Goal: Task Accomplishment & Management: Manage account settings

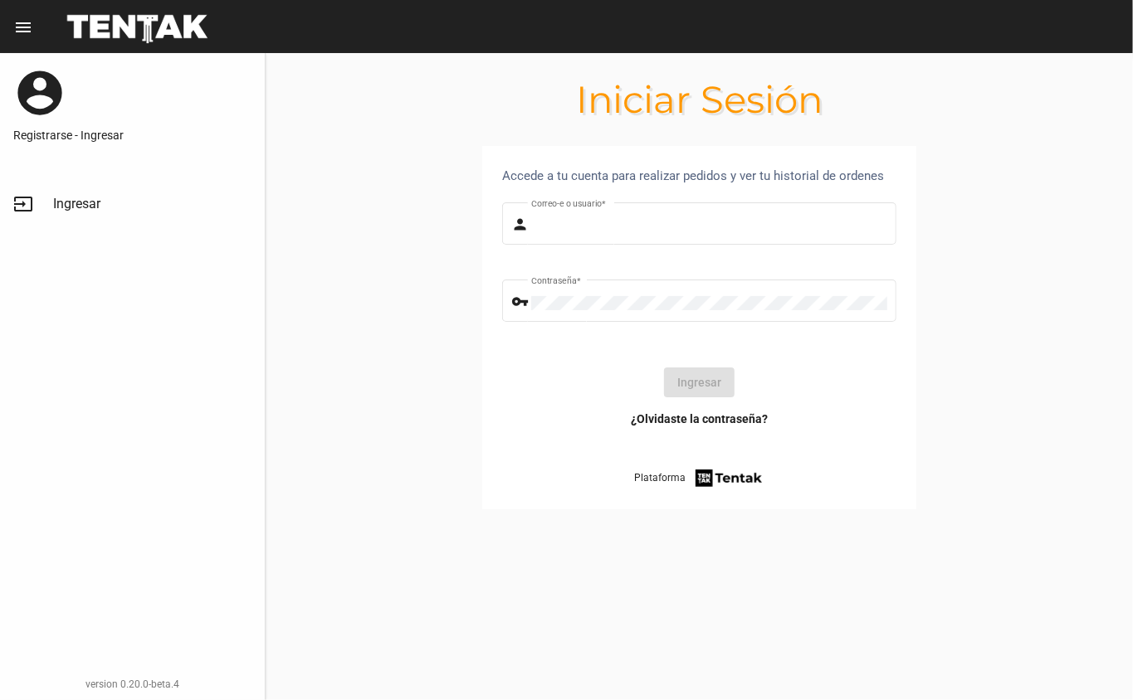
type input "[EMAIL_ADDRESS][DOMAIN_NAME]"
click at [680, 383] on button "Ingresar" at bounding box center [699, 383] width 71 height 30
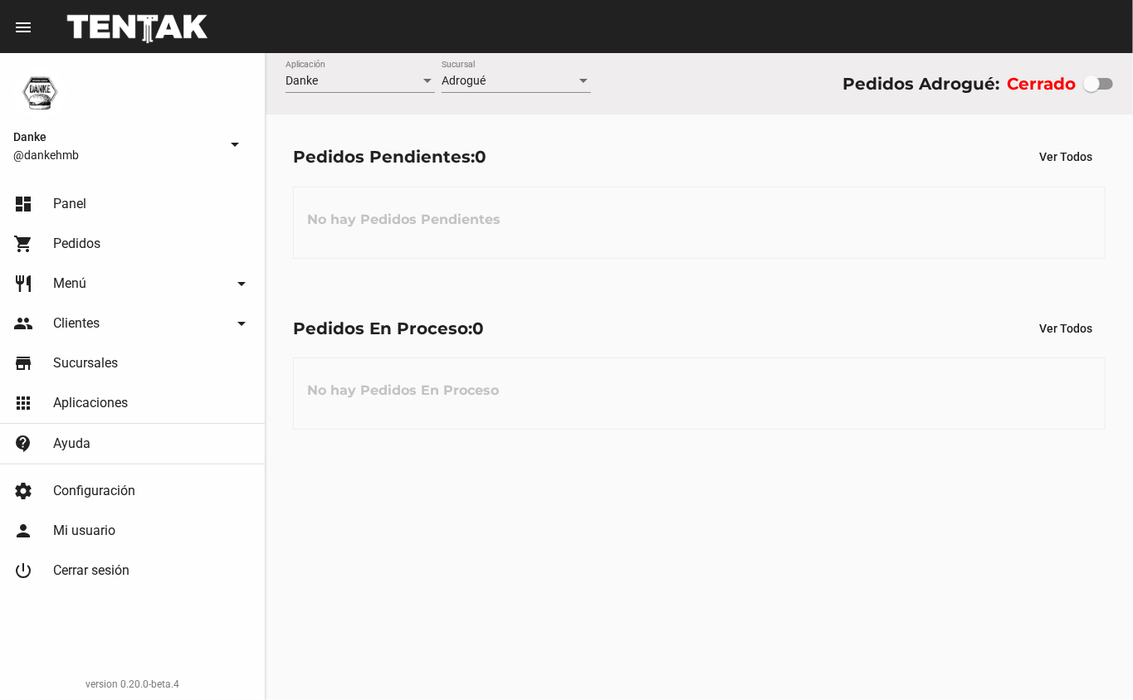
click at [71, 279] on span "Menú" at bounding box center [69, 283] width 33 height 17
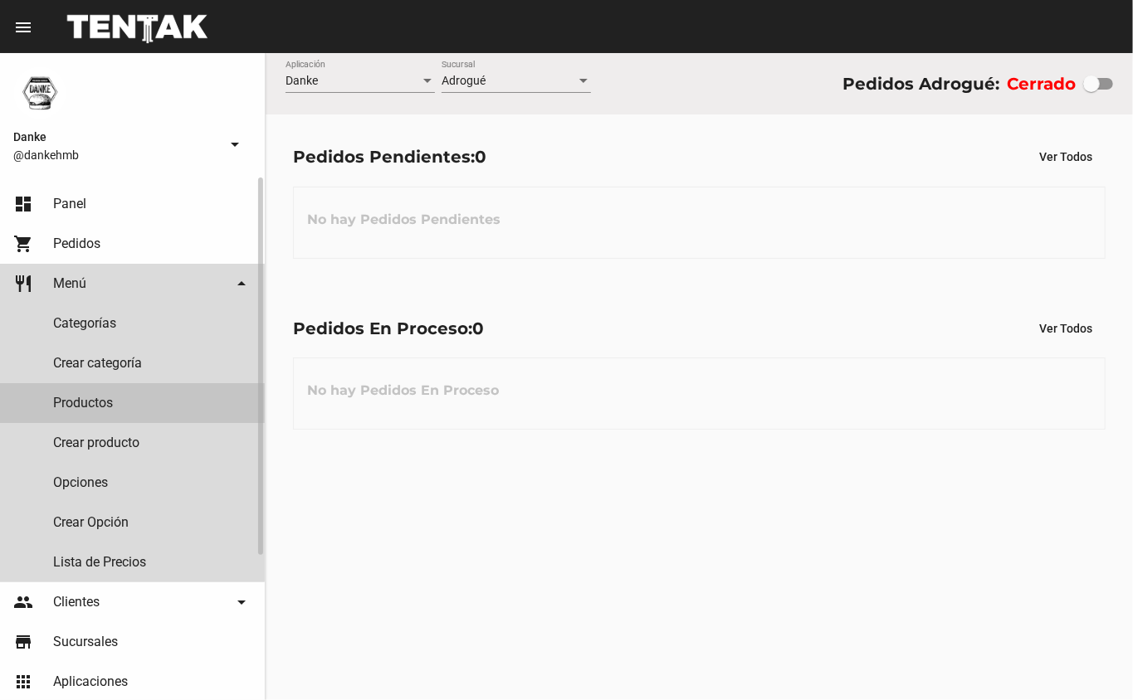
click at [80, 408] on link "Productos" at bounding box center [132, 403] width 265 height 40
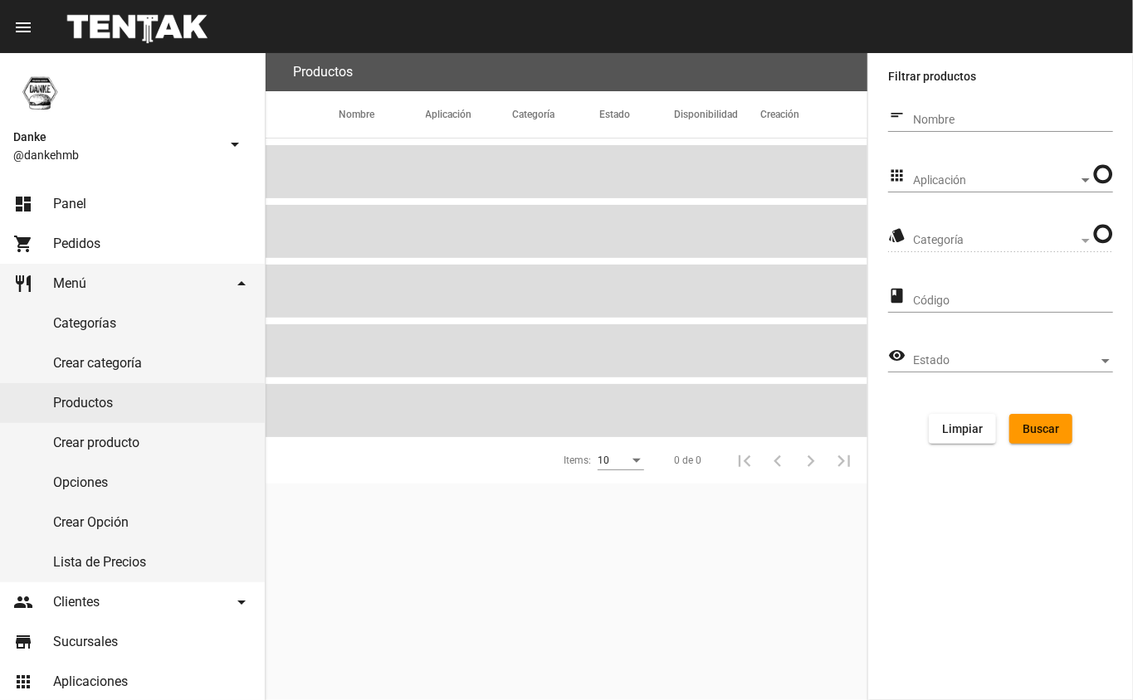
click at [958, 183] on span "Aplicación" at bounding box center [995, 180] width 165 height 13
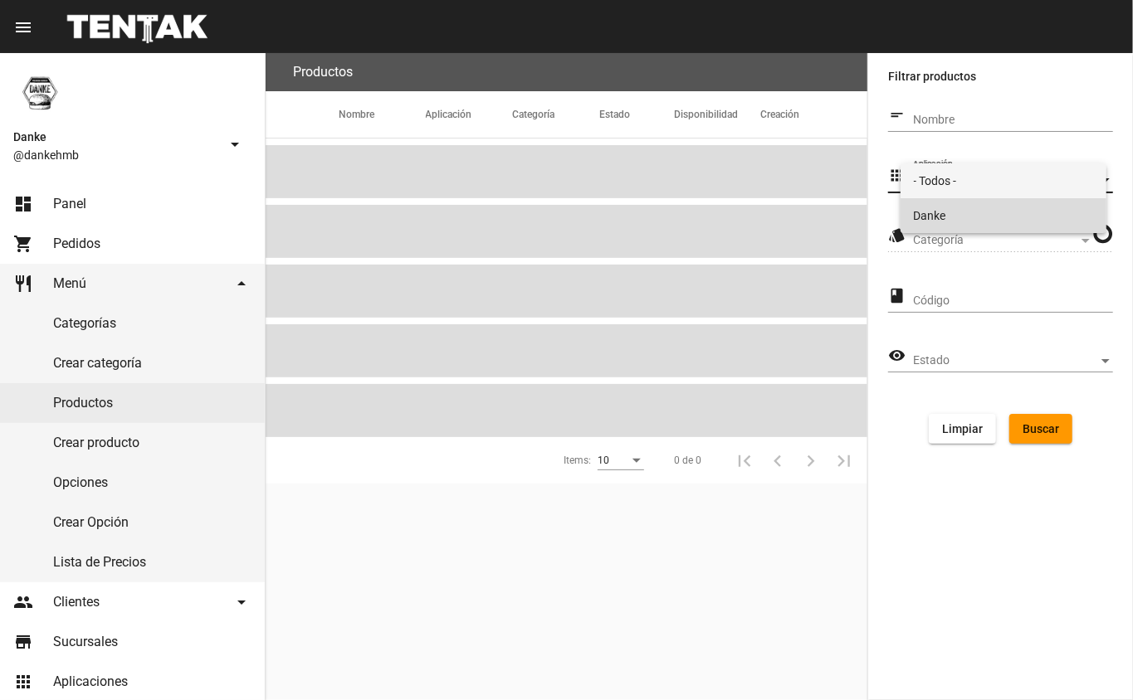
click at [936, 209] on span "Danke" at bounding box center [1004, 215] width 180 height 35
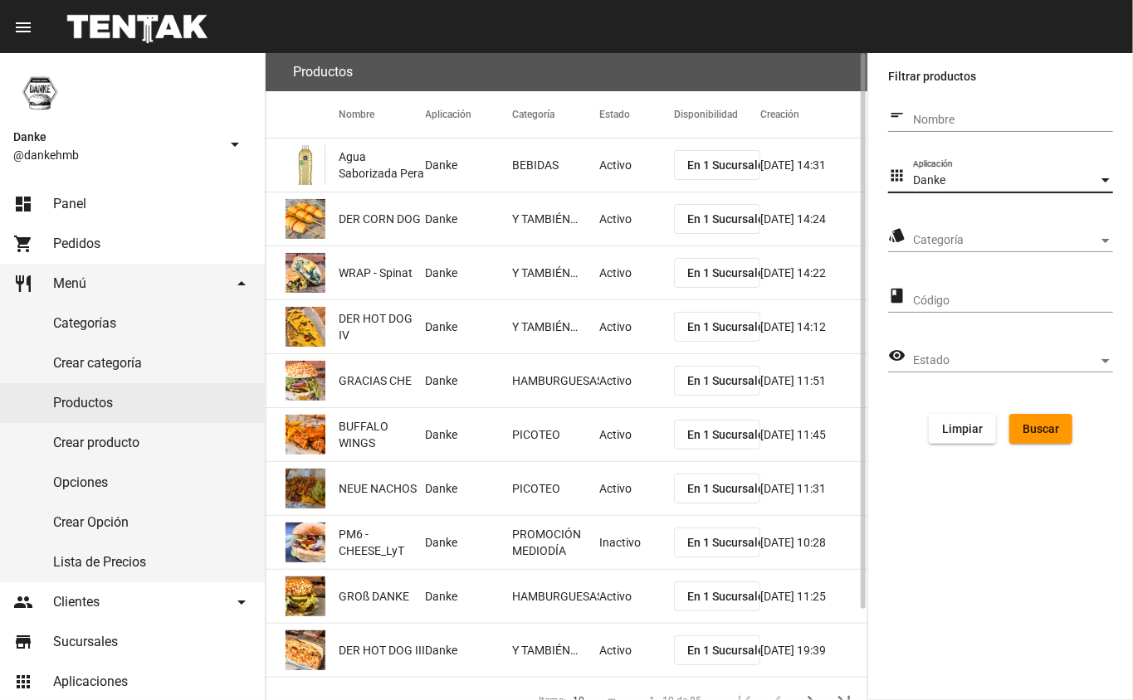
click at [930, 246] on span "Categoría" at bounding box center [1005, 240] width 185 height 13
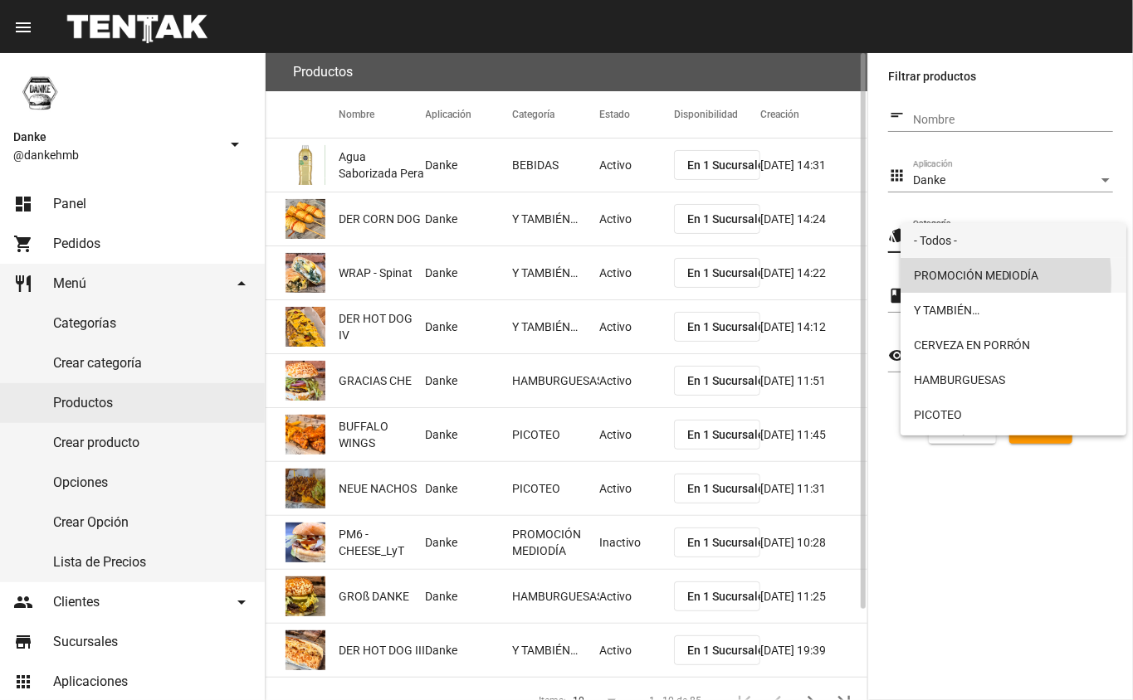
click at [929, 280] on span "PROMOCIÓN MEDIODÍA" at bounding box center [1014, 275] width 200 height 35
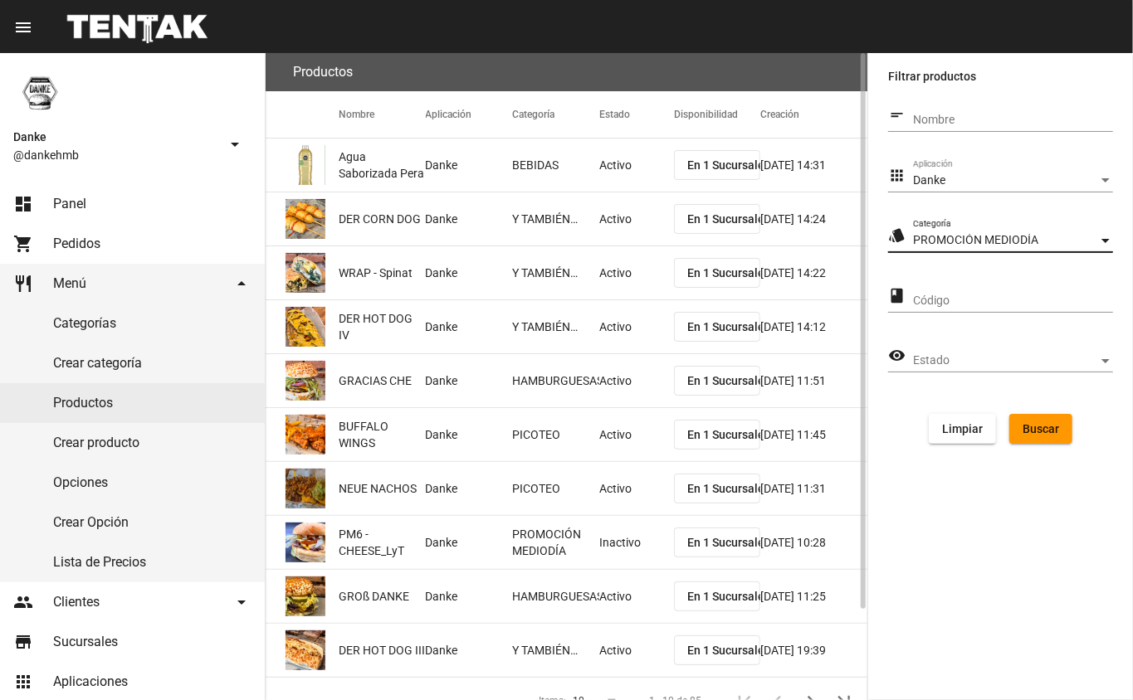
click at [1052, 425] on span "Buscar" at bounding box center [1040, 428] width 37 height 13
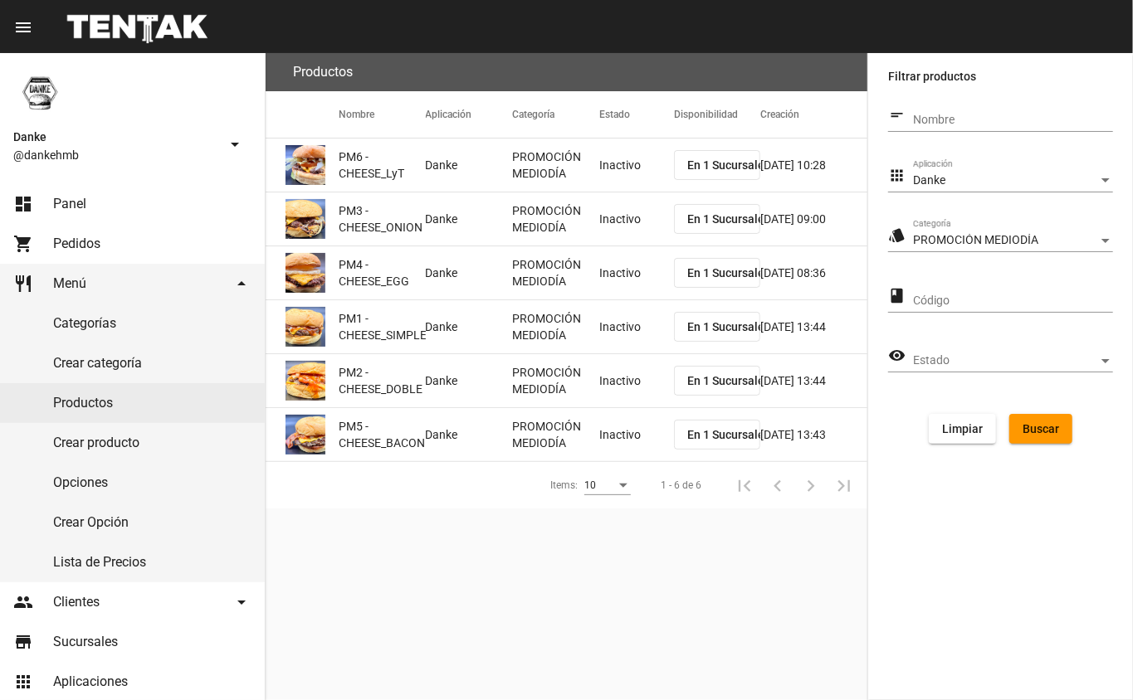
click at [612, 180] on mat-cell "Inactivo" at bounding box center [636, 165] width 75 height 53
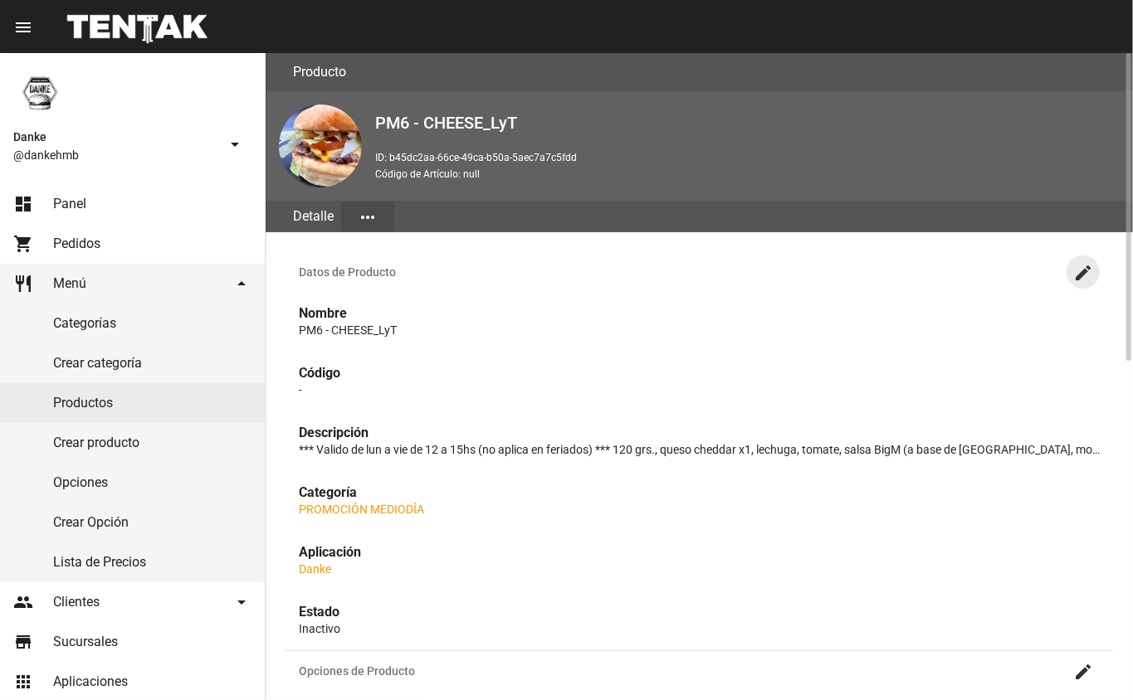
click at [1076, 274] on mat-icon "create" at bounding box center [1083, 273] width 20 height 20
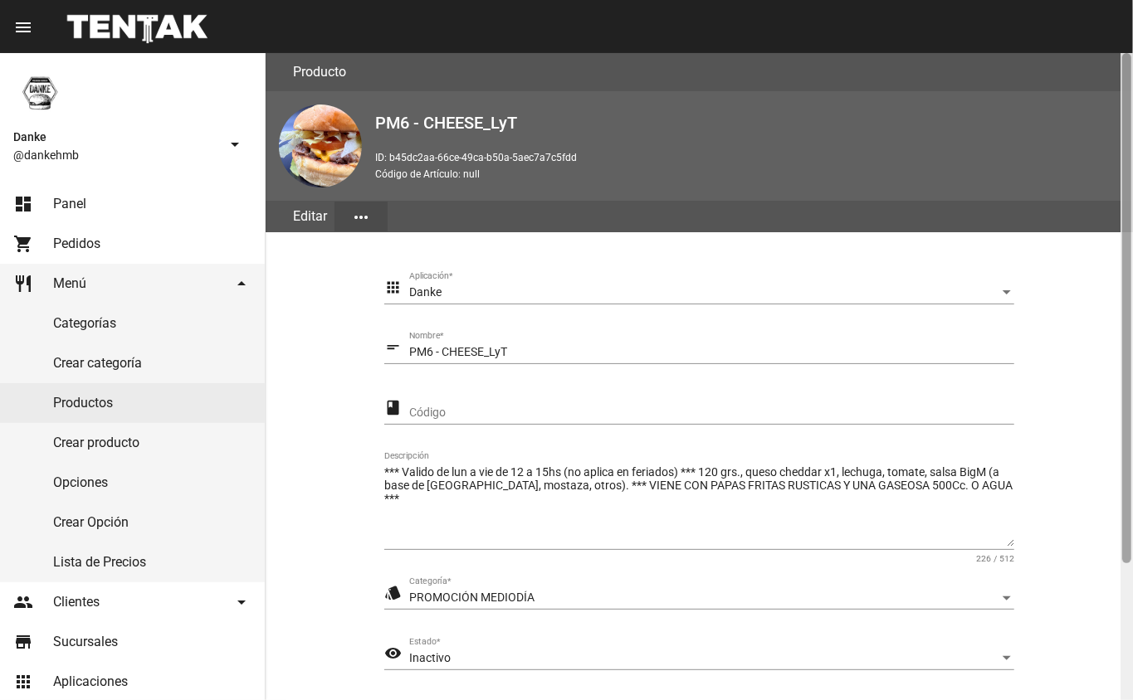
click at [1122, 645] on div at bounding box center [1126, 376] width 12 height 647
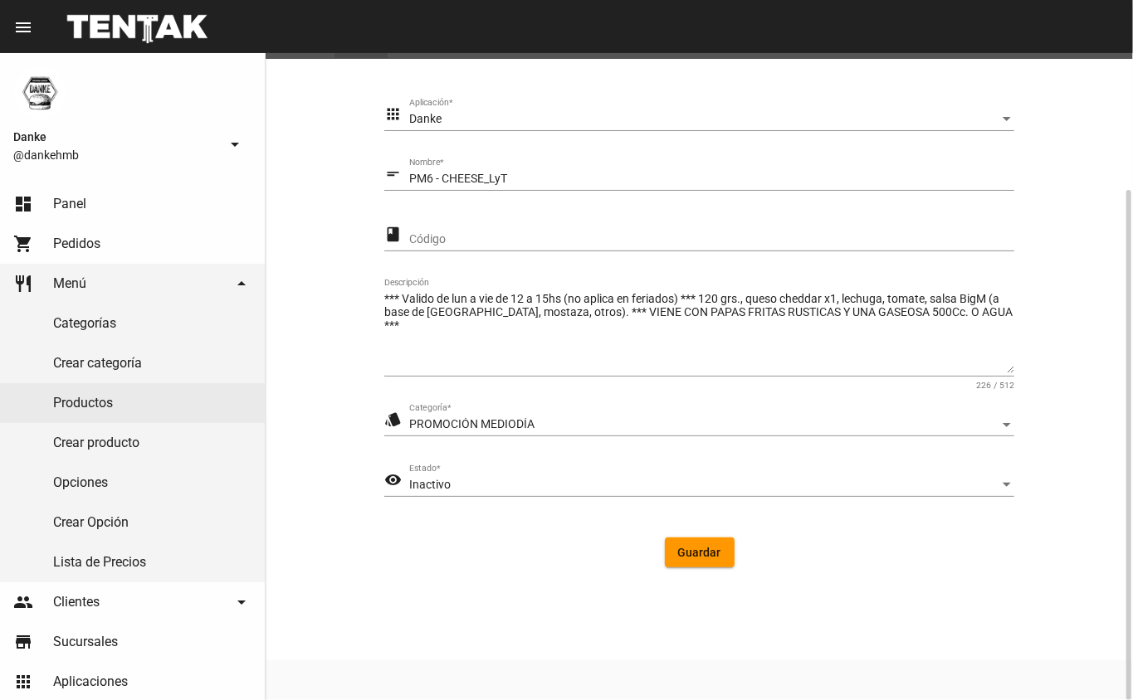
click at [446, 488] on span "Inactivo" at bounding box center [429, 484] width 41 height 13
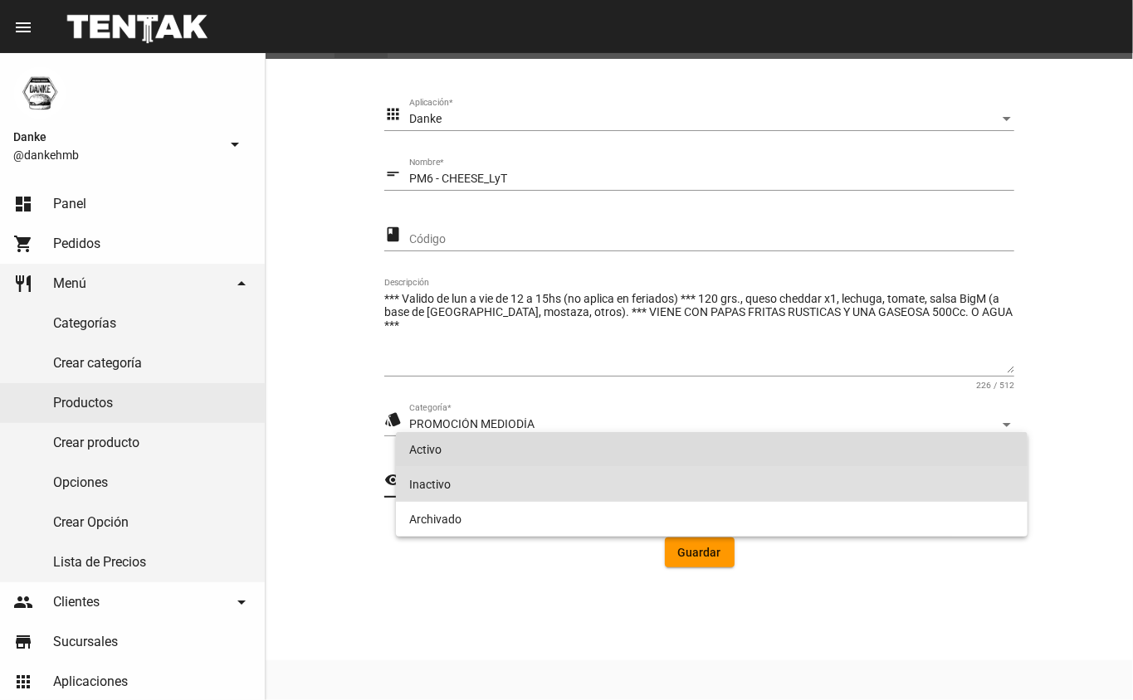
click at [428, 451] on span "Activo" at bounding box center [712, 449] width 606 height 35
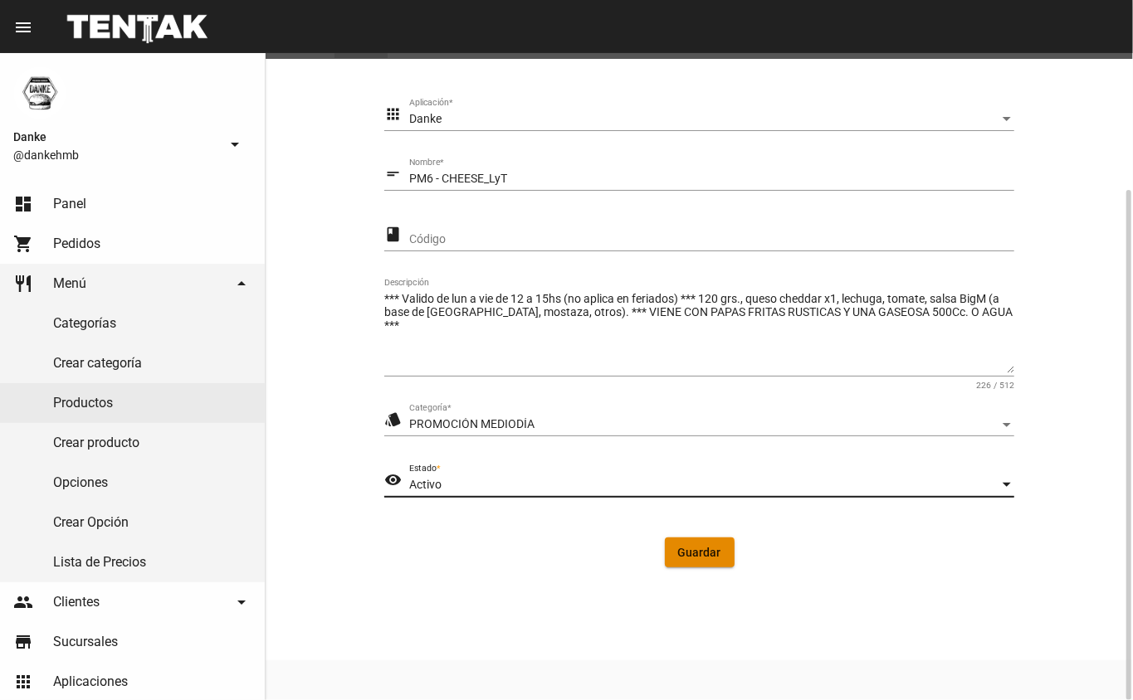
click at [685, 558] on span "Guardar" at bounding box center [699, 552] width 43 height 13
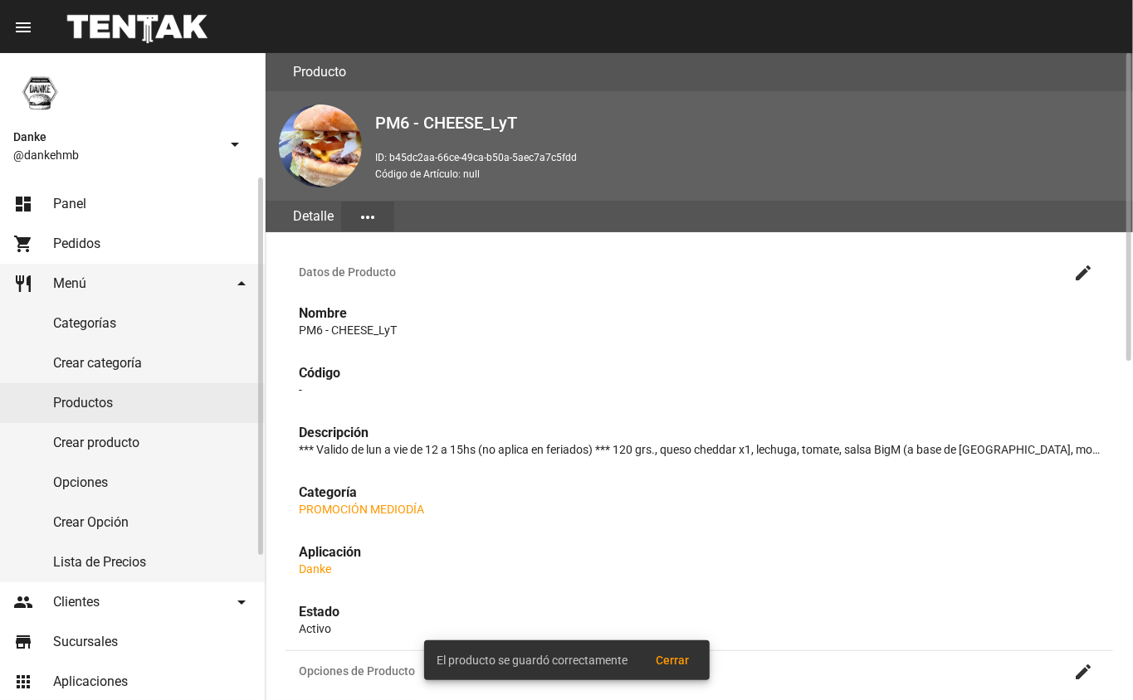
click at [86, 403] on link "Productos" at bounding box center [132, 403] width 265 height 40
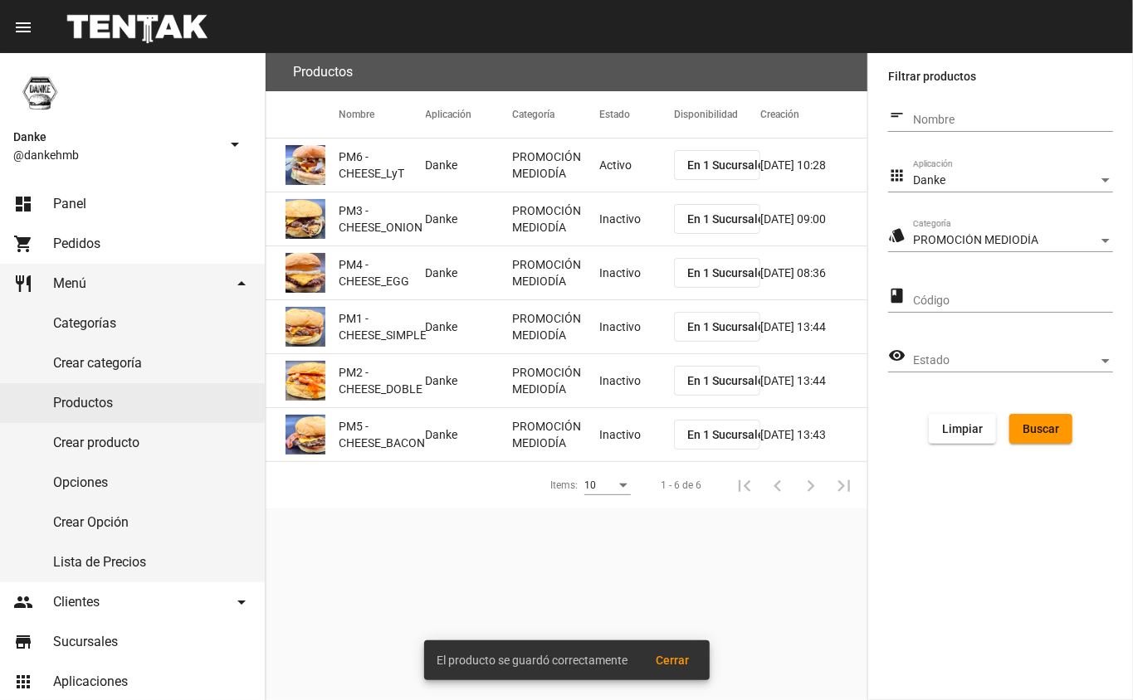
click at [611, 227] on mat-cell "Inactivo" at bounding box center [636, 219] width 75 height 53
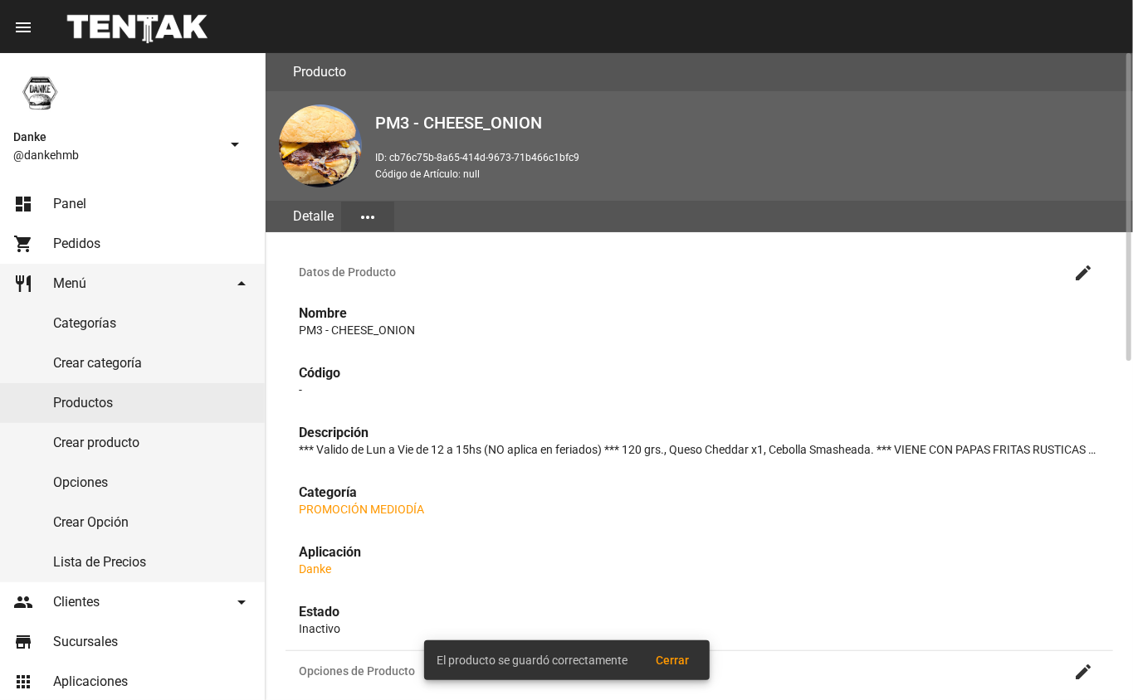
click at [1077, 274] on mat-icon "create" at bounding box center [1083, 273] width 20 height 20
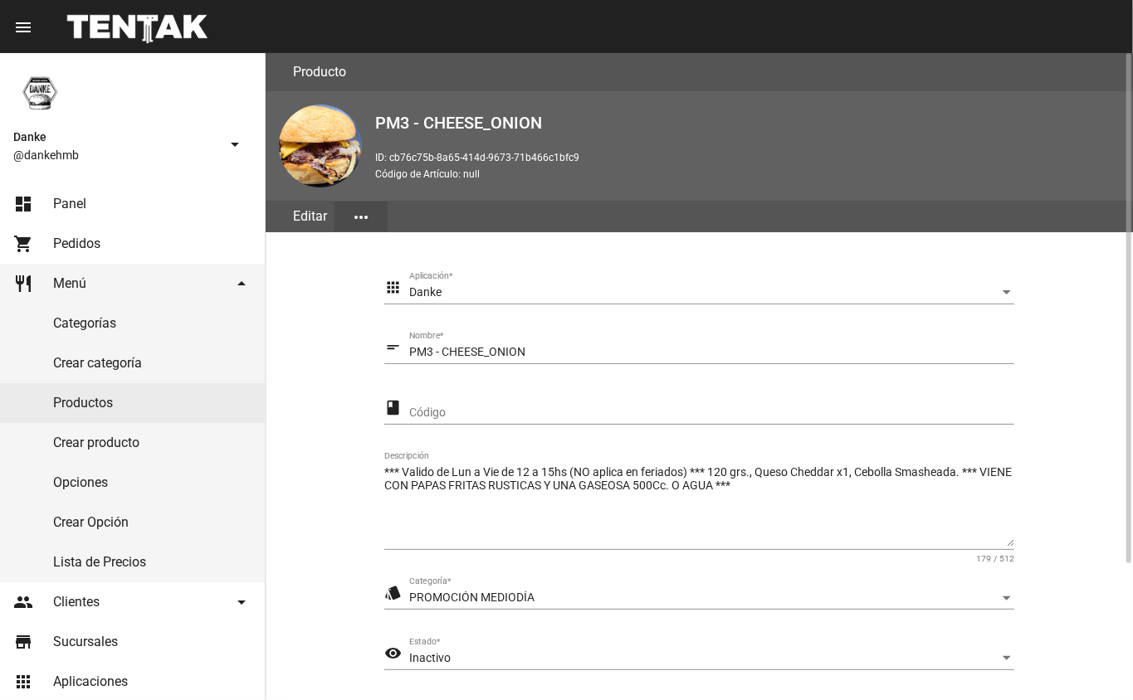
click at [1100, 612] on section "apps Danke Aplicación * short_text PM3 - CHEESE_ONION Nombre * class Código ***…" at bounding box center [698, 513] width 827 height 523
click at [436, 658] on span "Inactivo" at bounding box center [429, 657] width 41 height 13
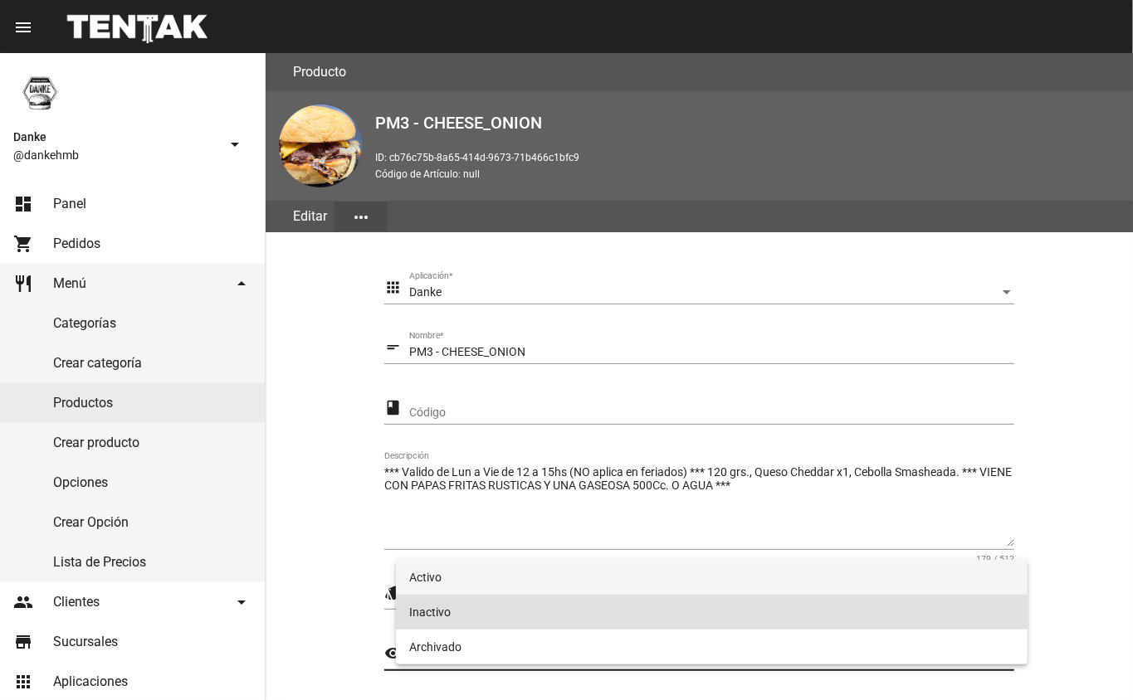
click at [432, 579] on span "Activo" at bounding box center [712, 577] width 606 height 35
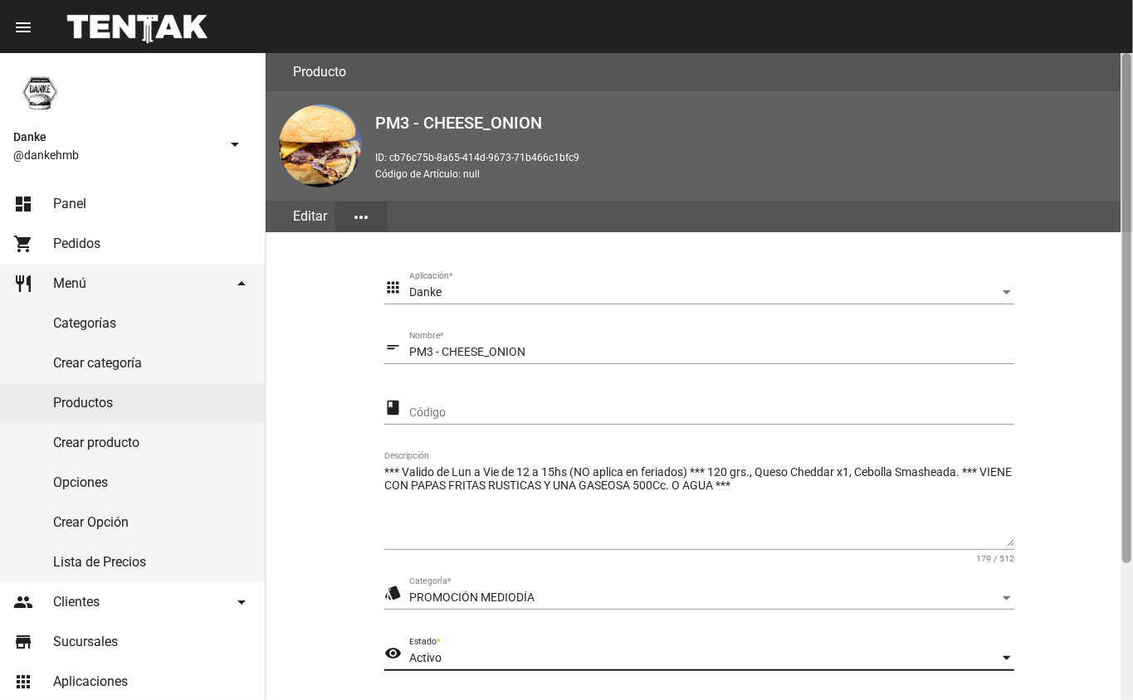
click at [1129, 631] on div at bounding box center [1126, 376] width 12 height 647
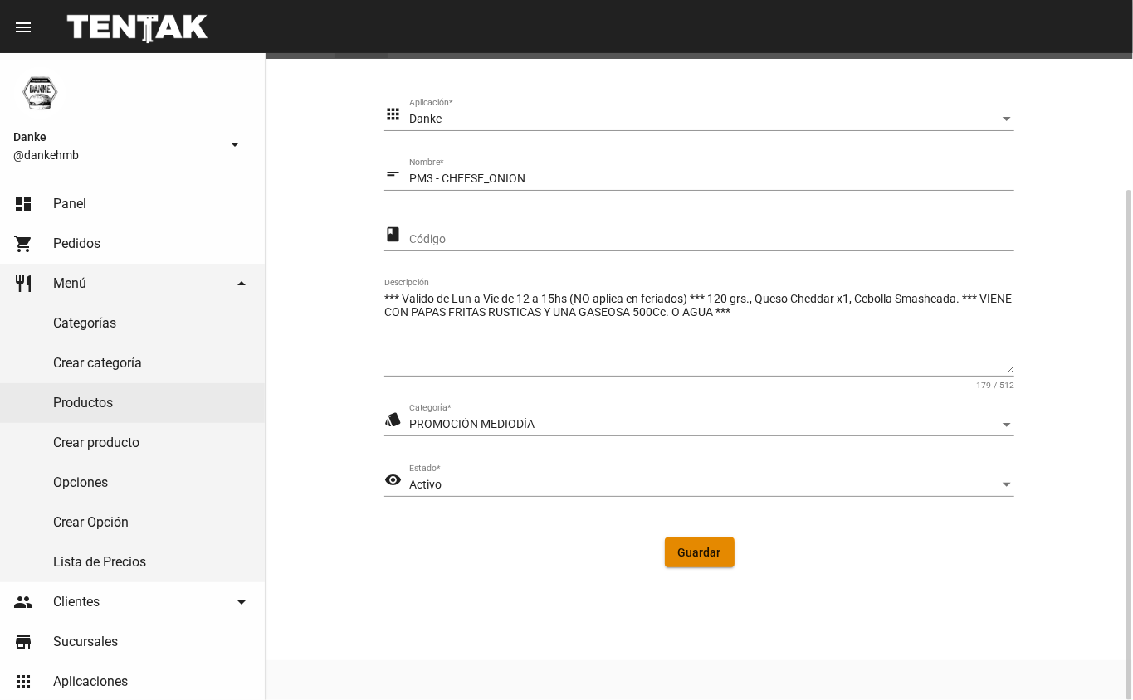
click at [685, 558] on span "Guardar" at bounding box center [699, 552] width 43 height 13
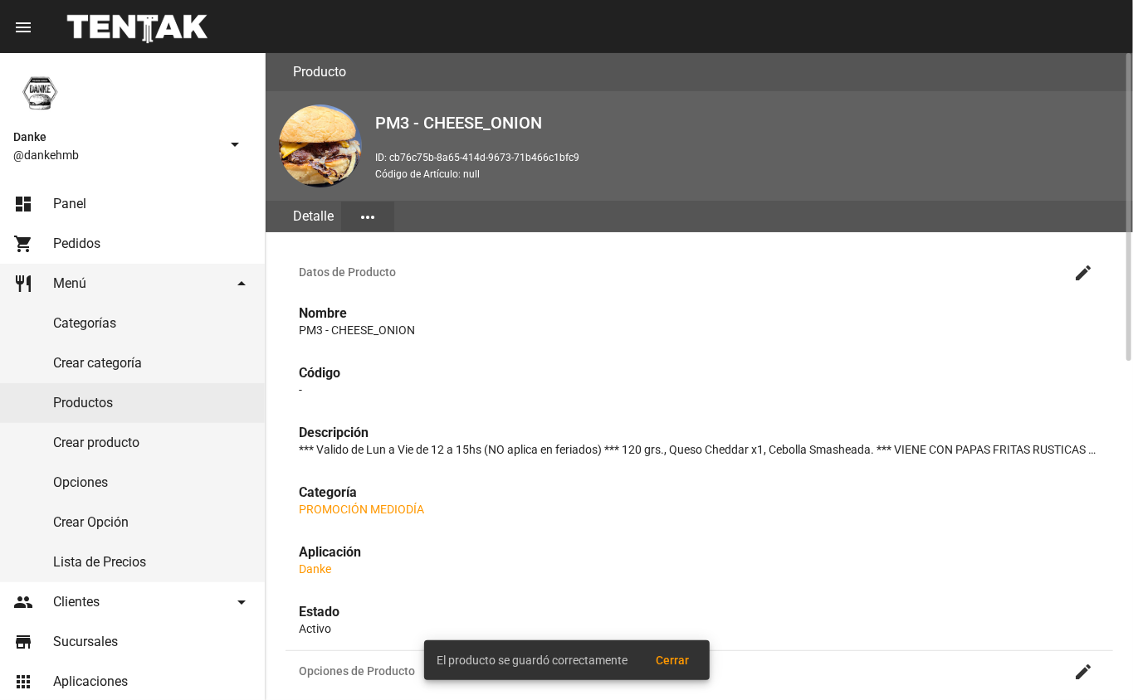
click at [81, 405] on link "Productos" at bounding box center [132, 403] width 265 height 40
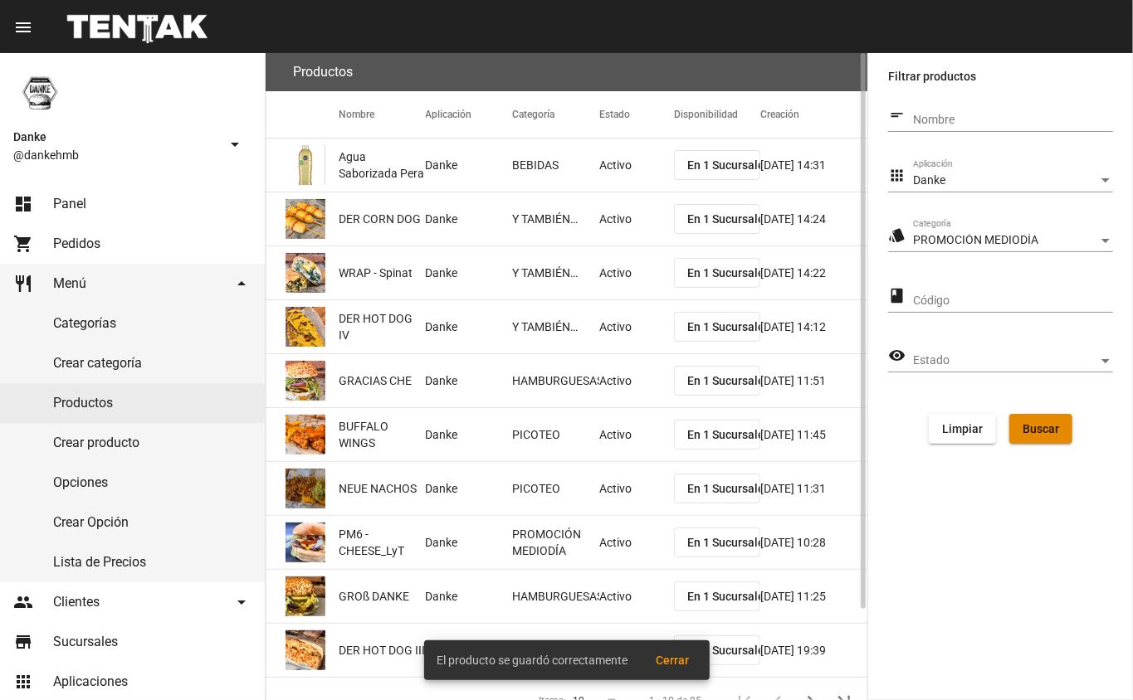
click at [1047, 436] on button "Buscar" at bounding box center [1040, 429] width 63 height 30
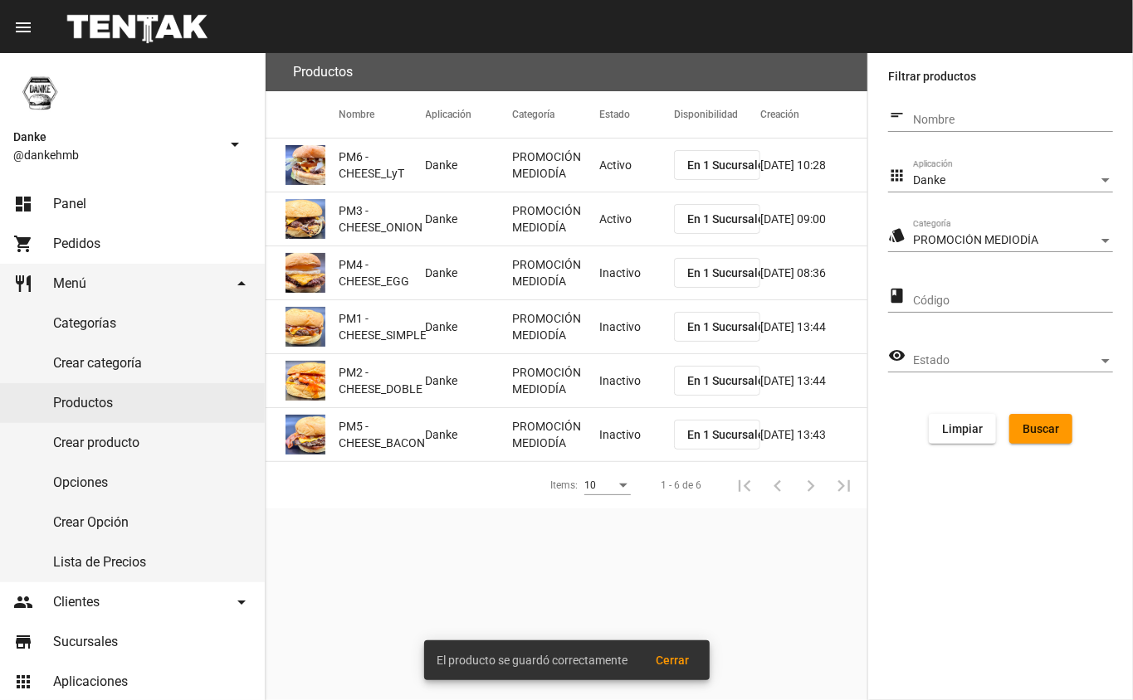
click at [609, 280] on mat-cell "Inactivo" at bounding box center [636, 272] width 75 height 53
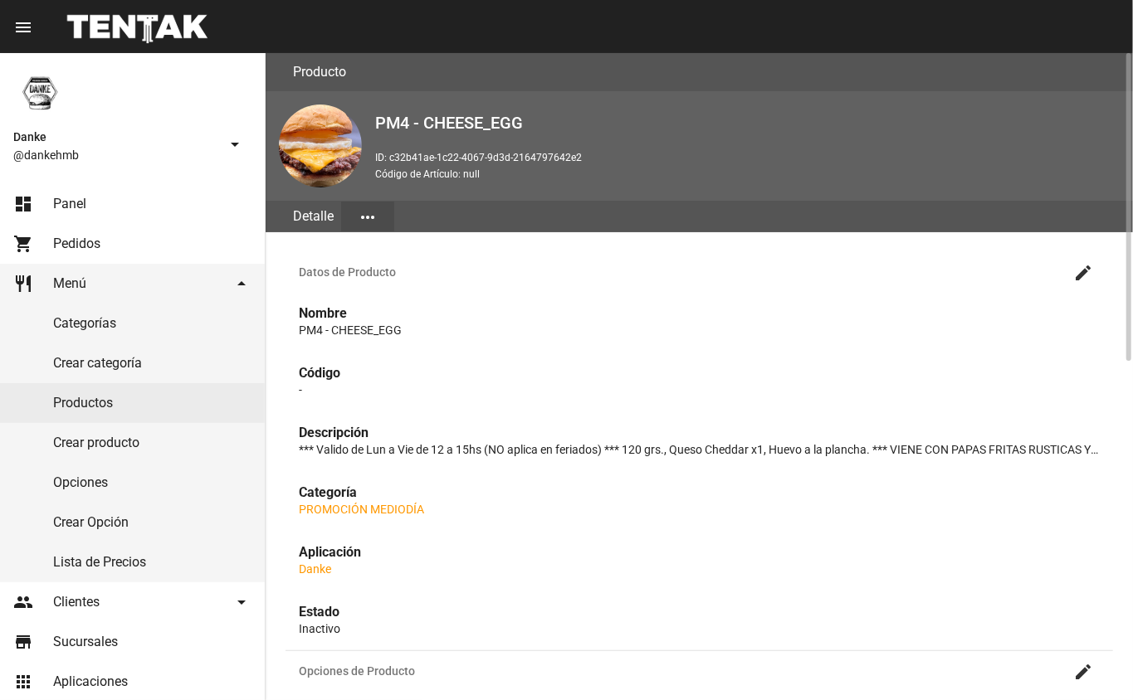
click at [1080, 270] on mat-icon "create" at bounding box center [1083, 273] width 20 height 20
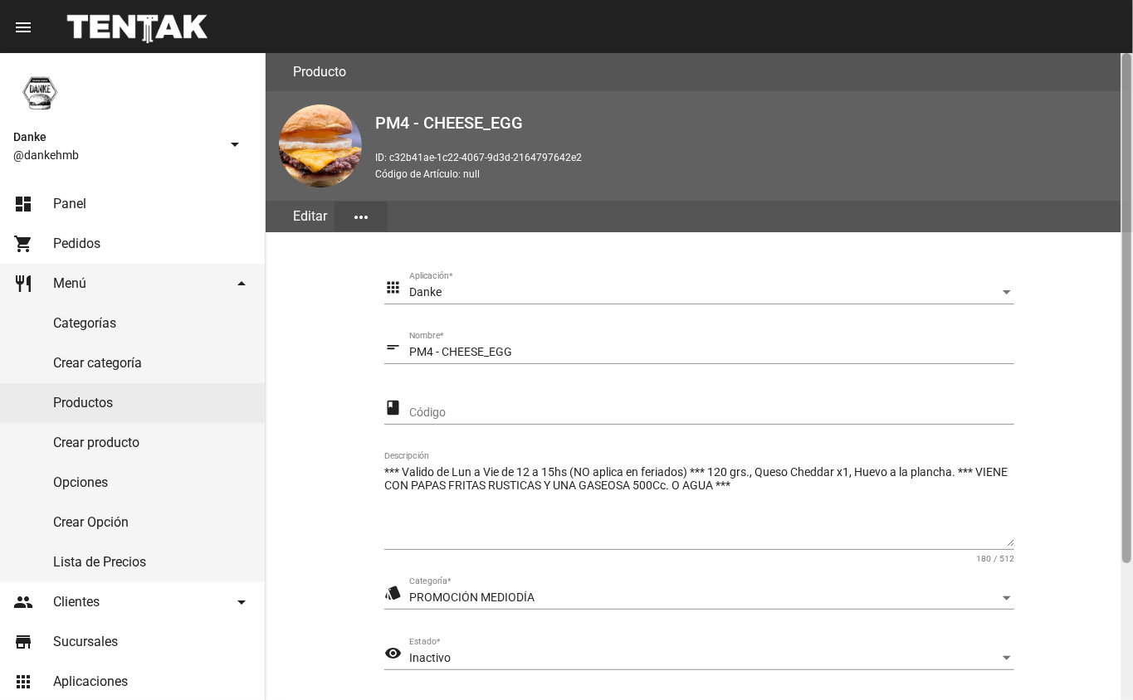
click at [1123, 605] on div at bounding box center [1126, 376] width 12 height 647
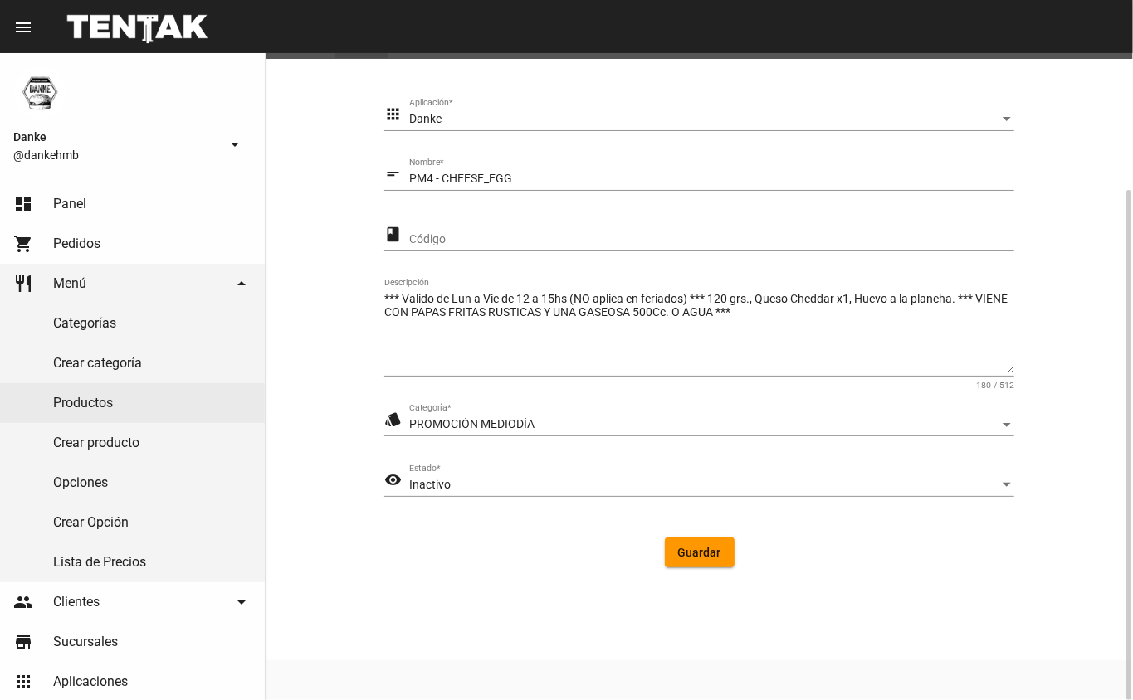
click at [426, 478] on span "Inactivo" at bounding box center [429, 484] width 41 height 13
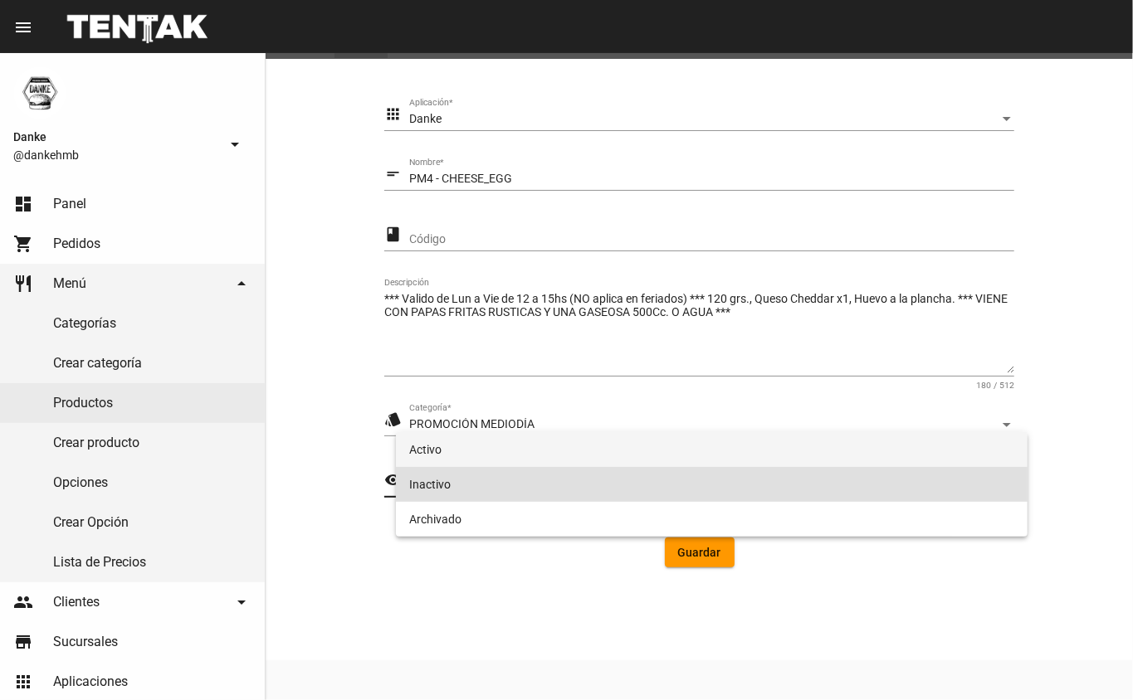
click at [431, 452] on span "Activo" at bounding box center [712, 449] width 606 height 35
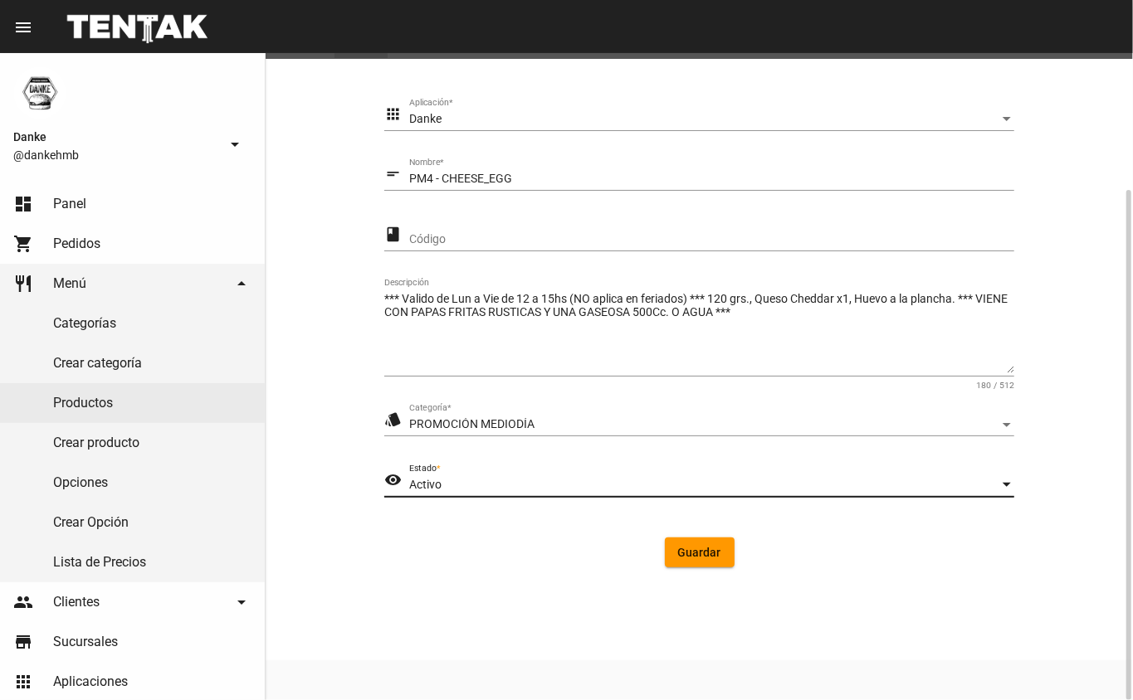
click at [697, 552] on span "Guardar" at bounding box center [699, 552] width 43 height 13
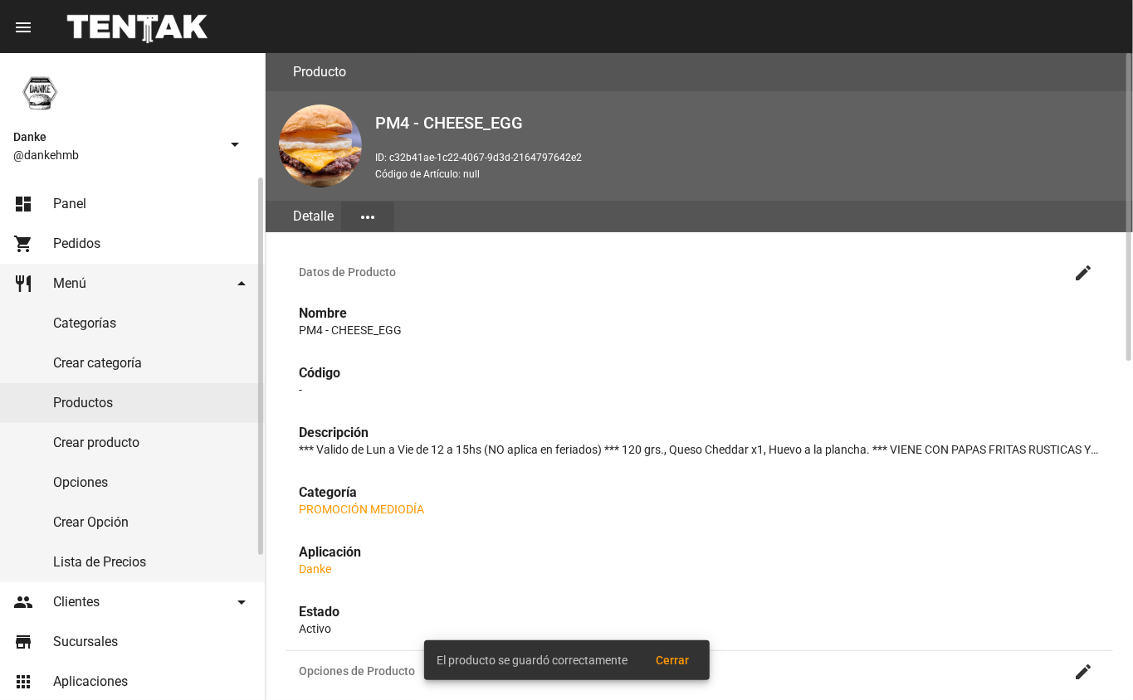
click at [70, 403] on link "Productos" at bounding box center [132, 403] width 265 height 40
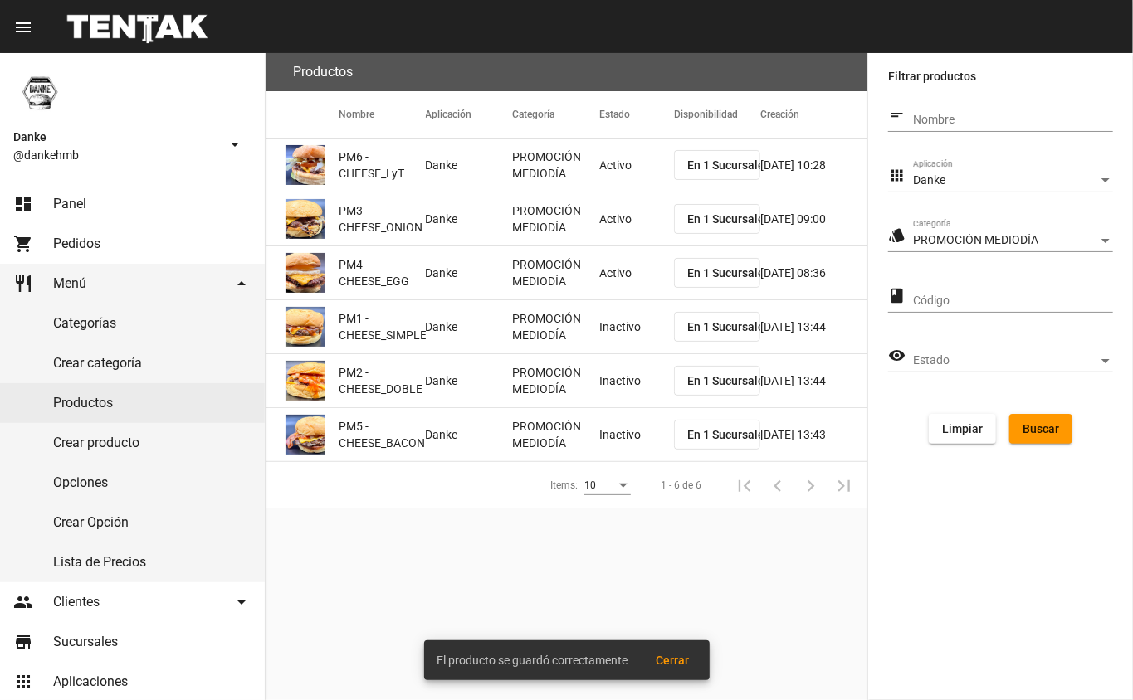
click at [621, 332] on mat-cell "Inactivo" at bounding box center [636, 326] width 75 height 53
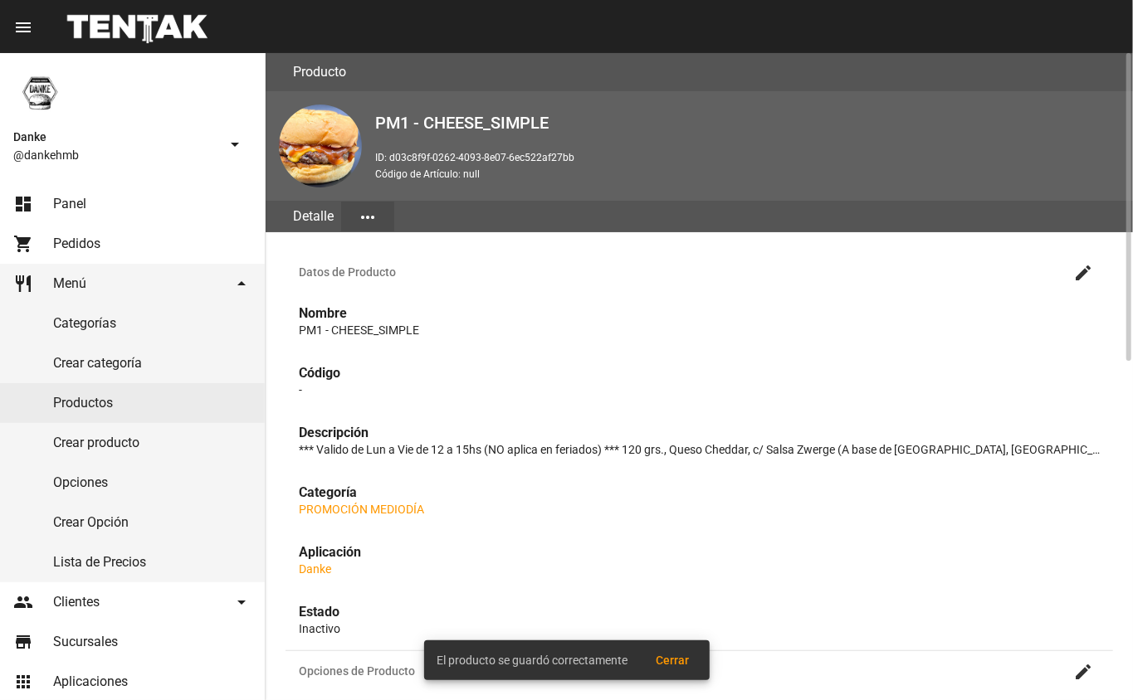
click at [1070, 273] on button "create" at bounding box center [1082, 272] width 33 height 33
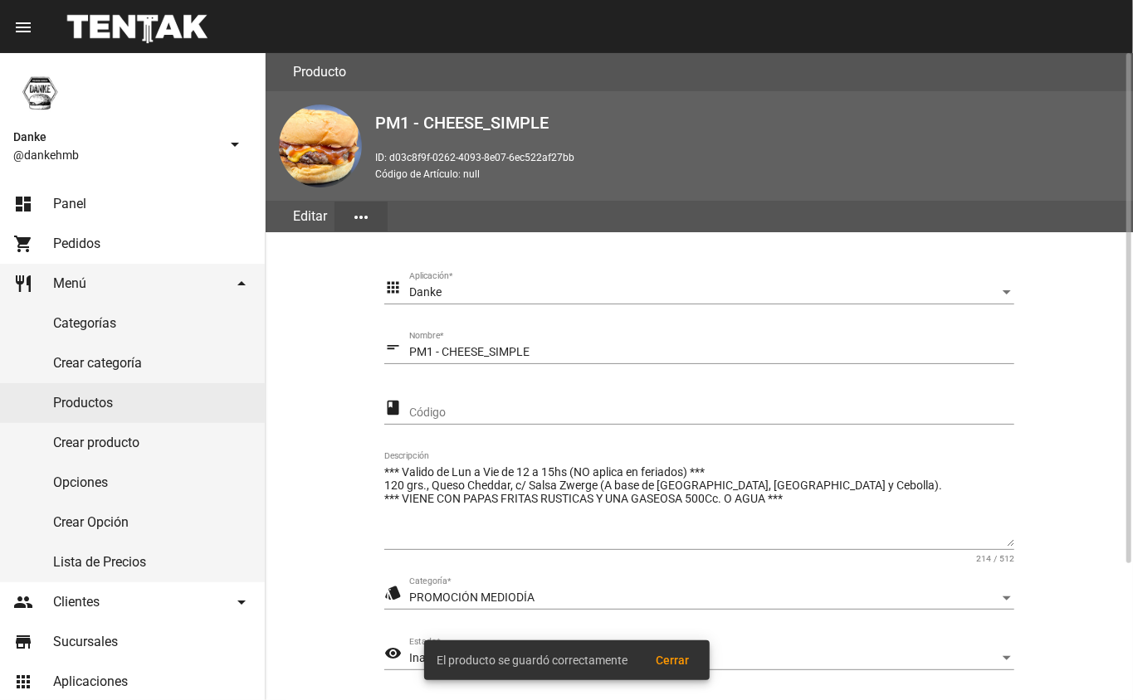
click at [1102, 634] on section "apps Danke Aplicación * short_text PM1 - CHEESE_SIMPLE Nombre * class Código **…" at bounding box center [698, 513] width 827 height 523
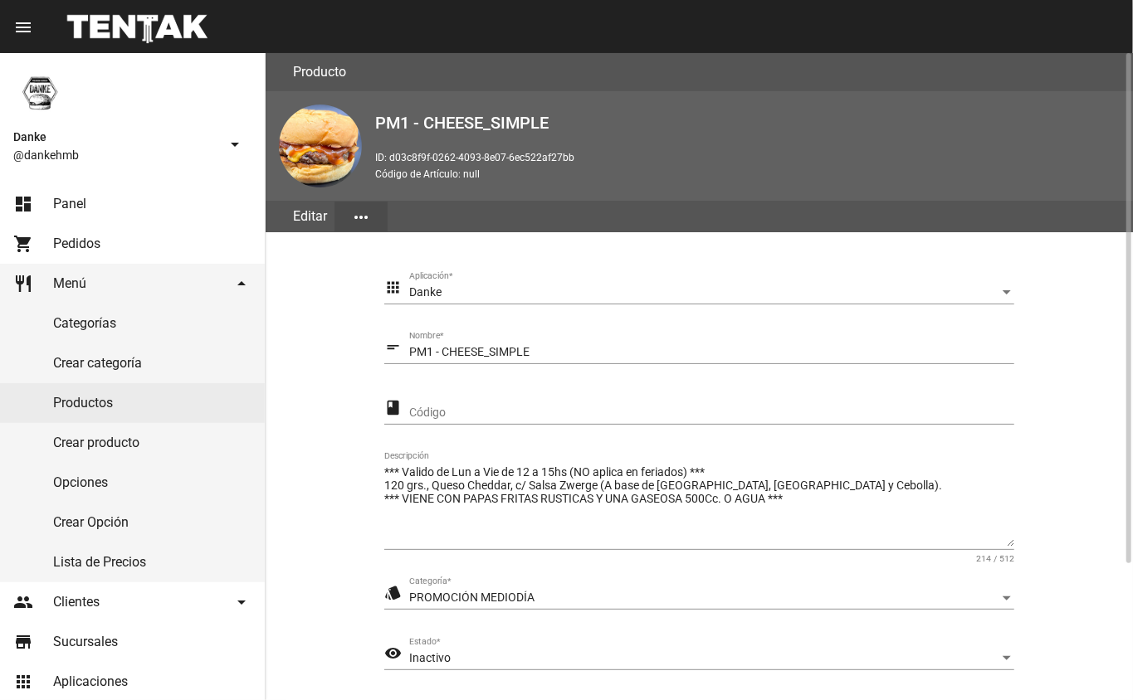
click at [430, 660] on span "Inactivo" at bounding box center [429, 657] width 41 height 13
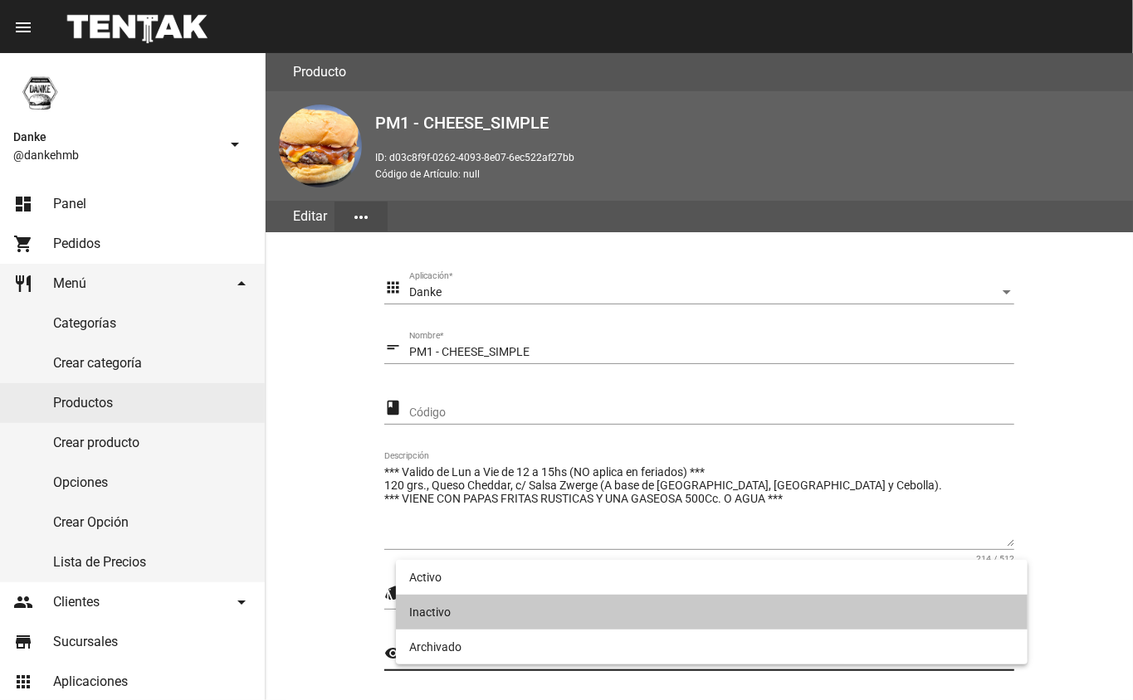
click at [471, 601] on span "Inactivo" at bounding box center [712, 612] width 606 height 35
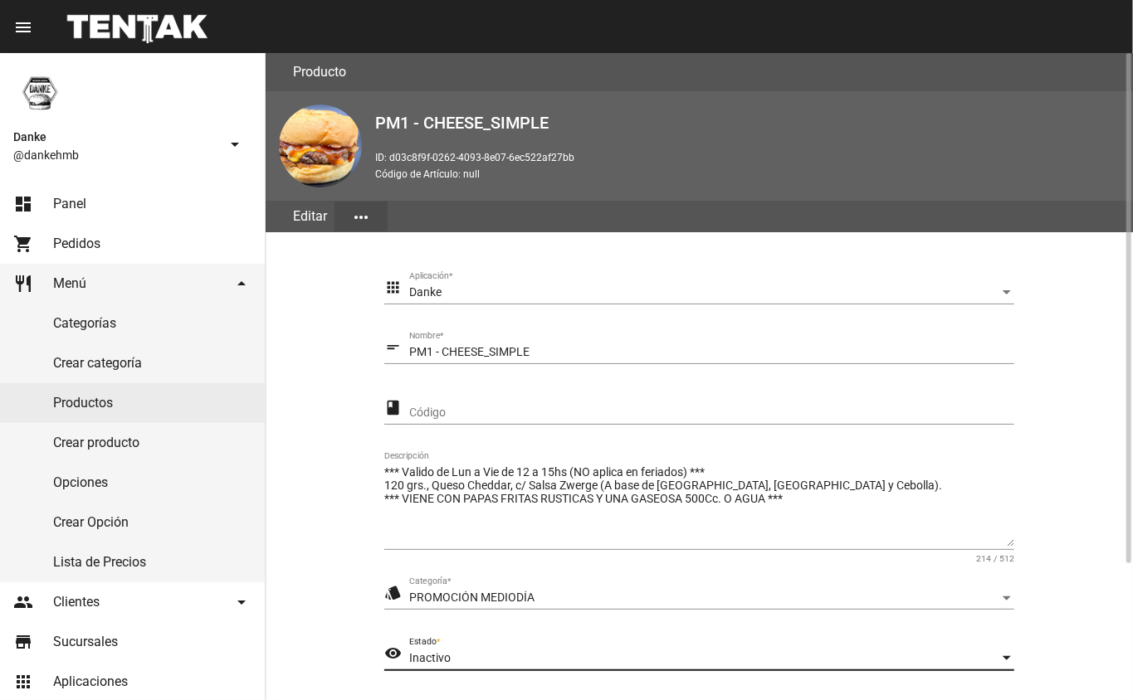
click at [921, 658] on div "Inactivo" at bounding box center [704, 658] width 590 height 13
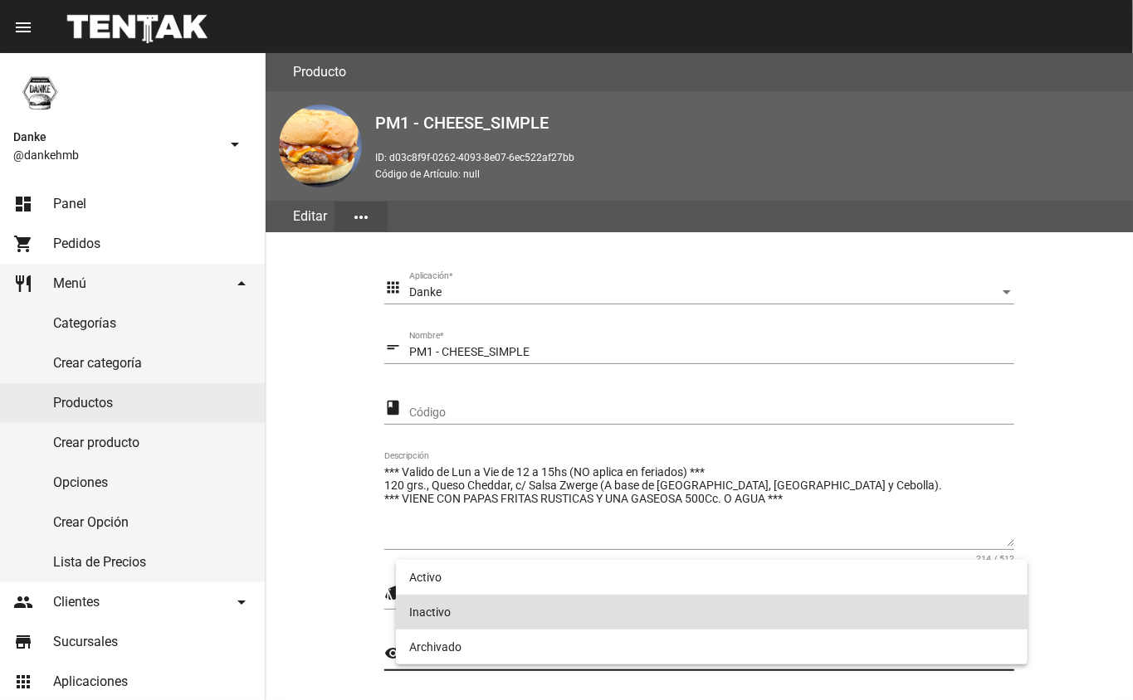
click at [877, 597] on span "Inactivo" at bounding box center [712, 612] width 606 height 35
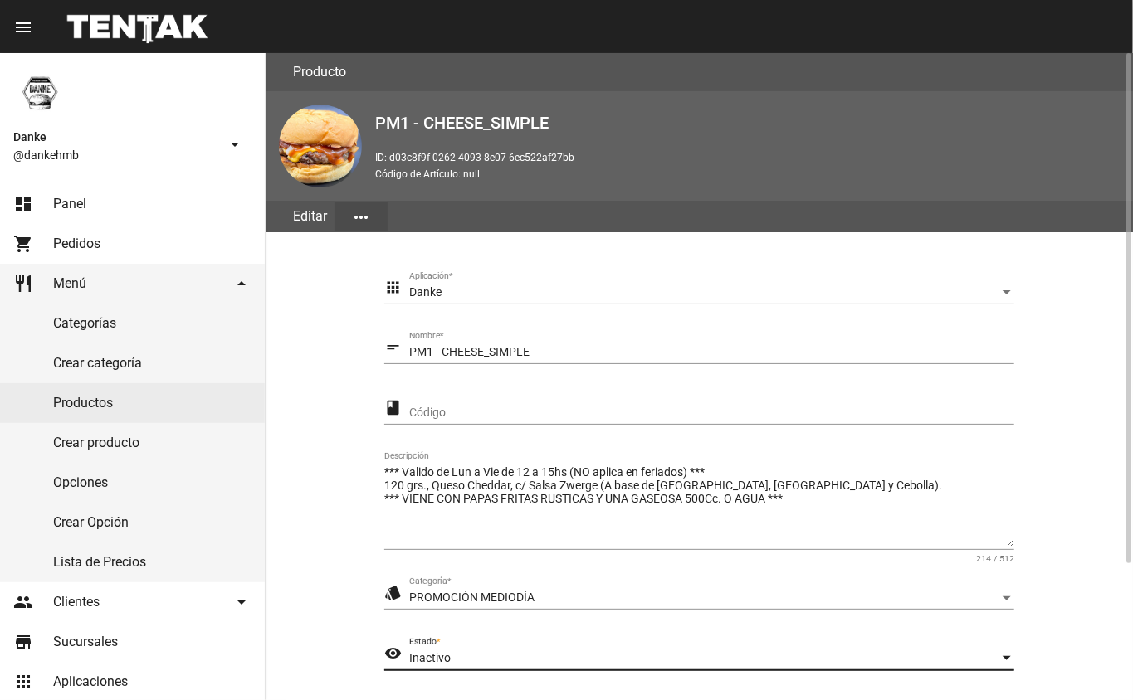
click at [944, 661] on div "Inactivo" at bounding box center [704, 658] width 590 height 13
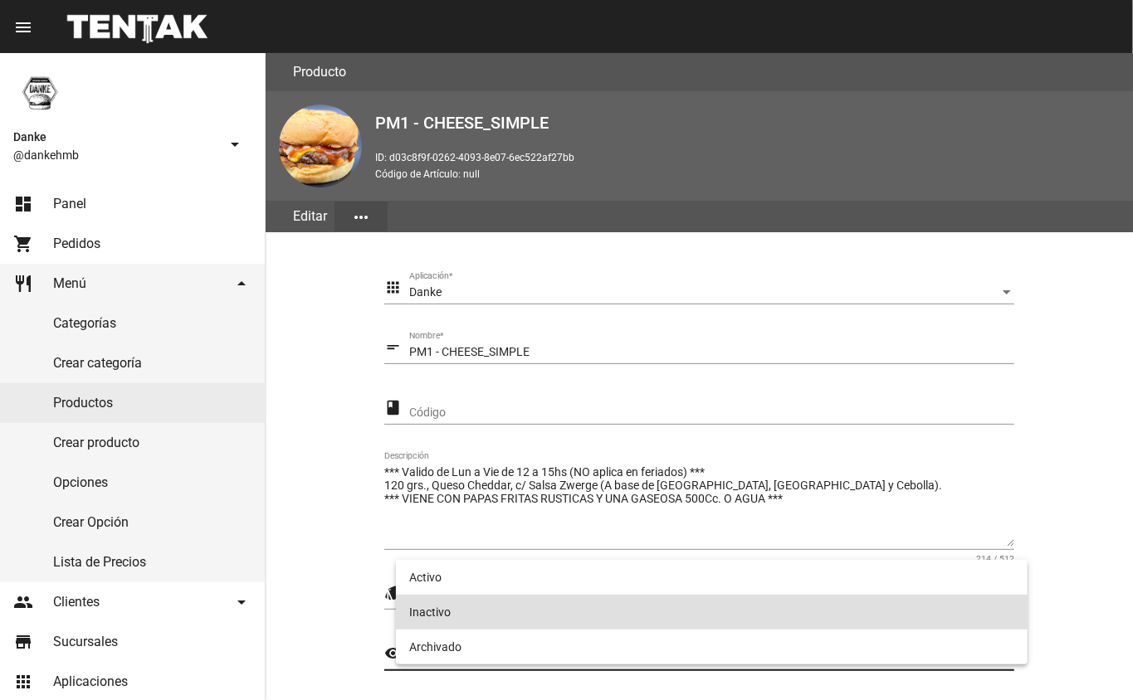
click at [929, 596] on span "Inactivo" at bounding box center [712, 612] width 606 height 35
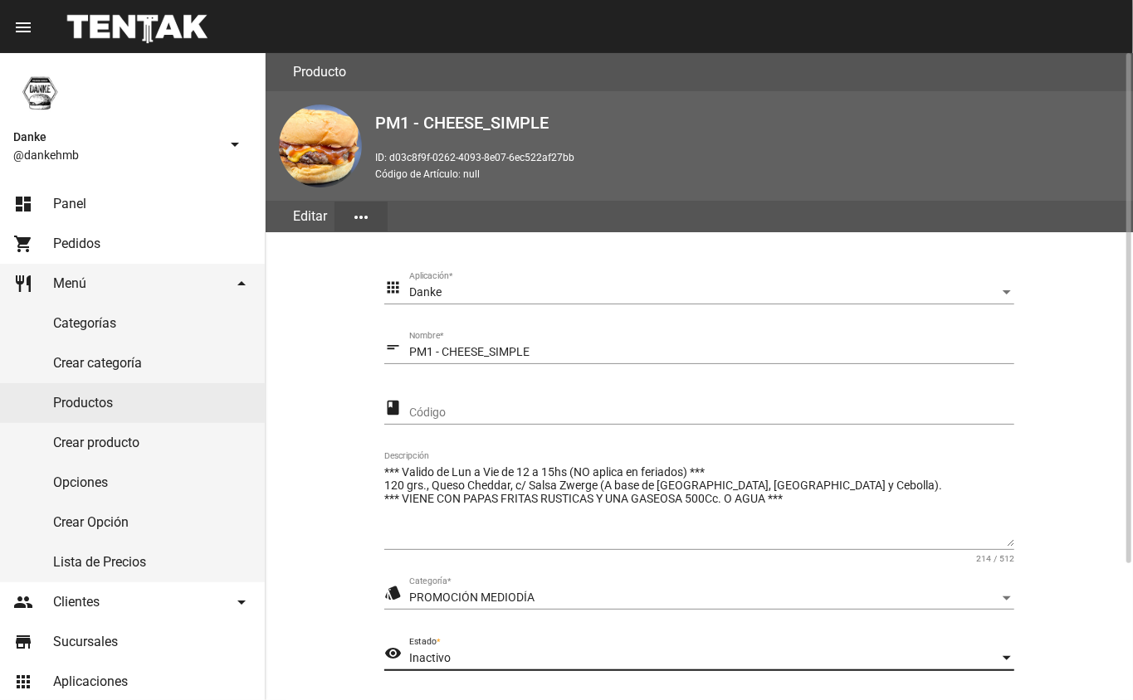
click at [954, 658] on div "Inactivo" at bounding box center [704, 658] width 590 height 13
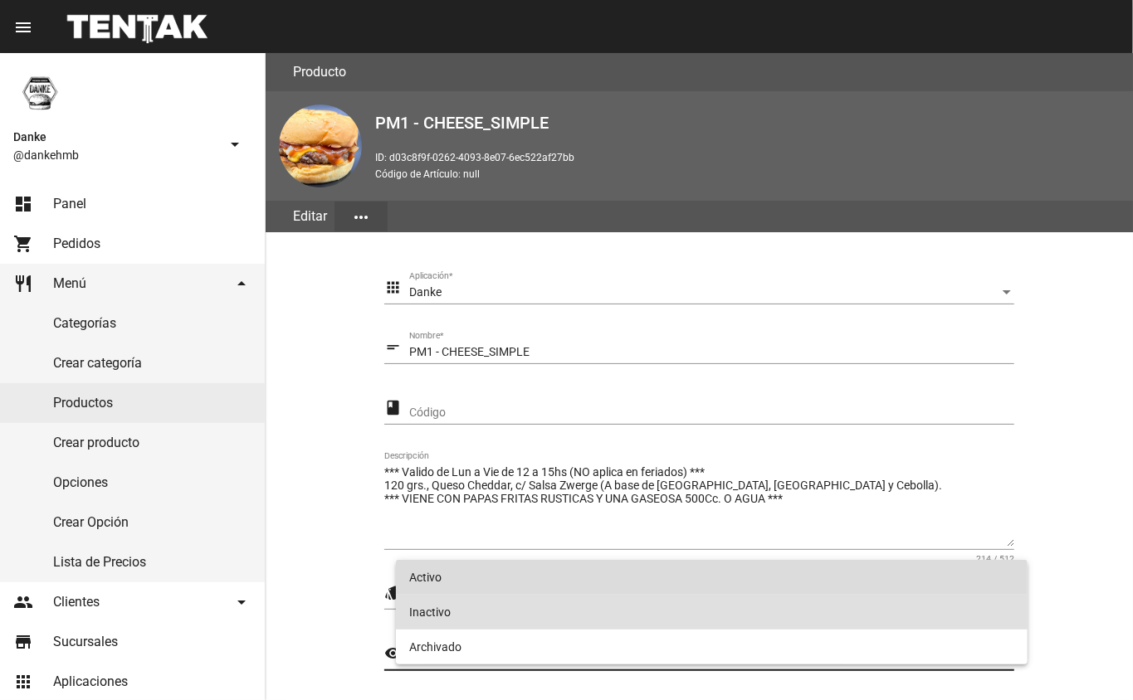
click at [425, 573] on span "Activo" at bounding box center [712, 577] width 606 height 35
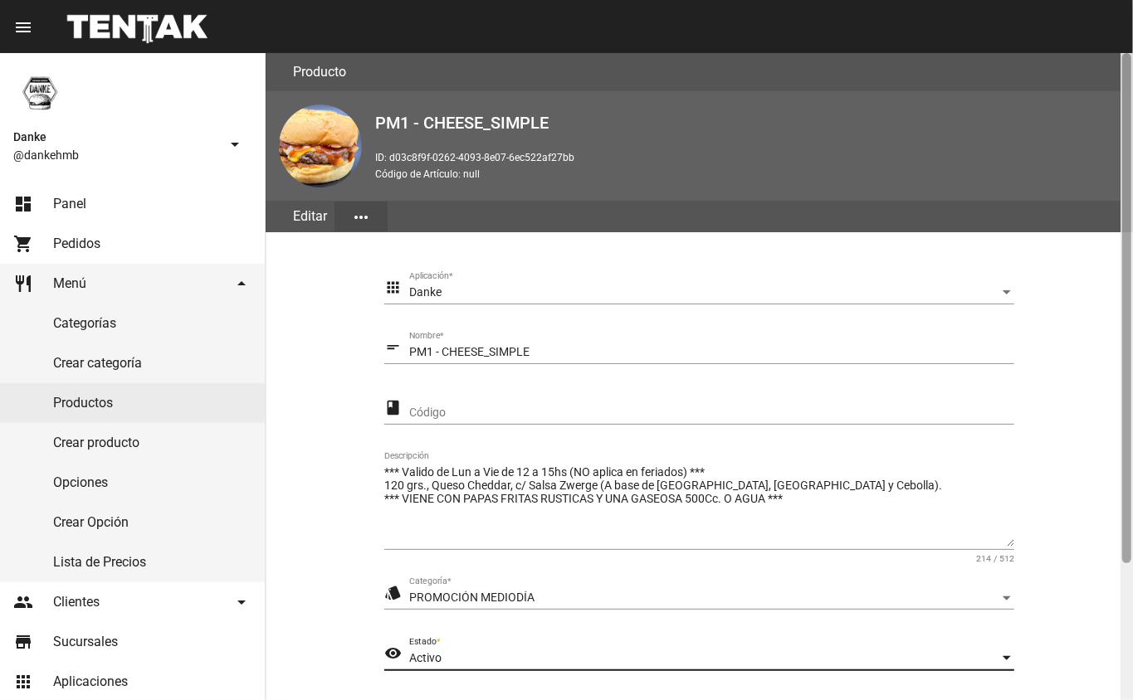
click at [1123, 628] on div at bounding box center [1126, 376] width 12 height 647
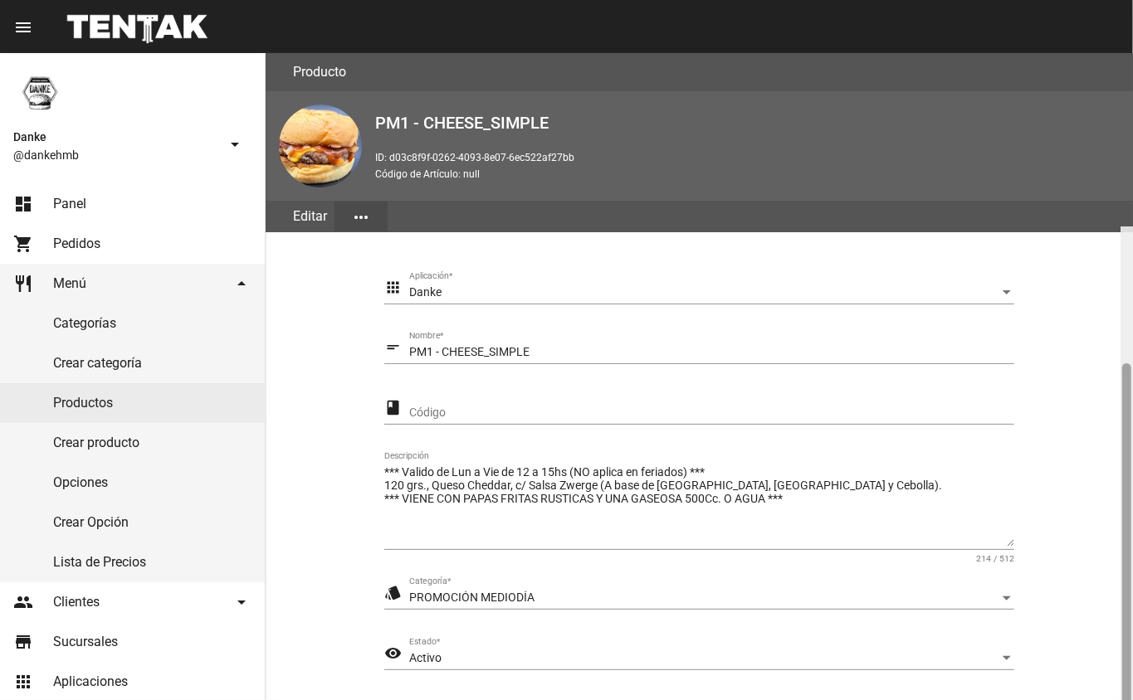
scroll to position [173, 0]
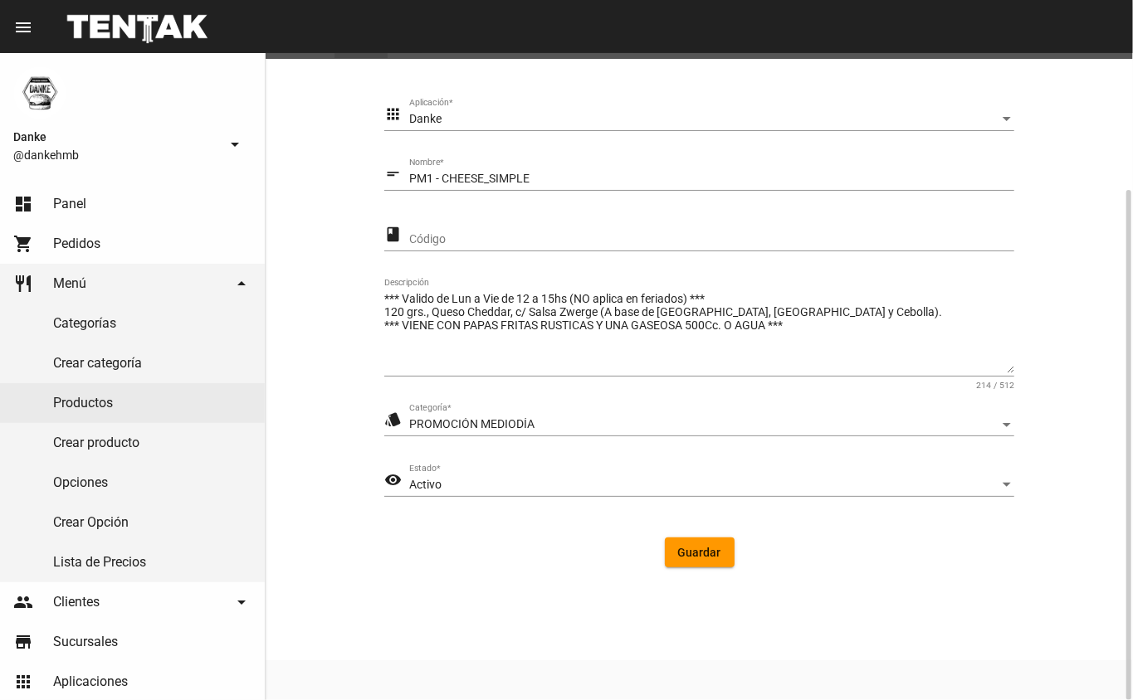
click at [694, 555] on span "Guardar" at bounding box center [699, 552] width 43 height 13
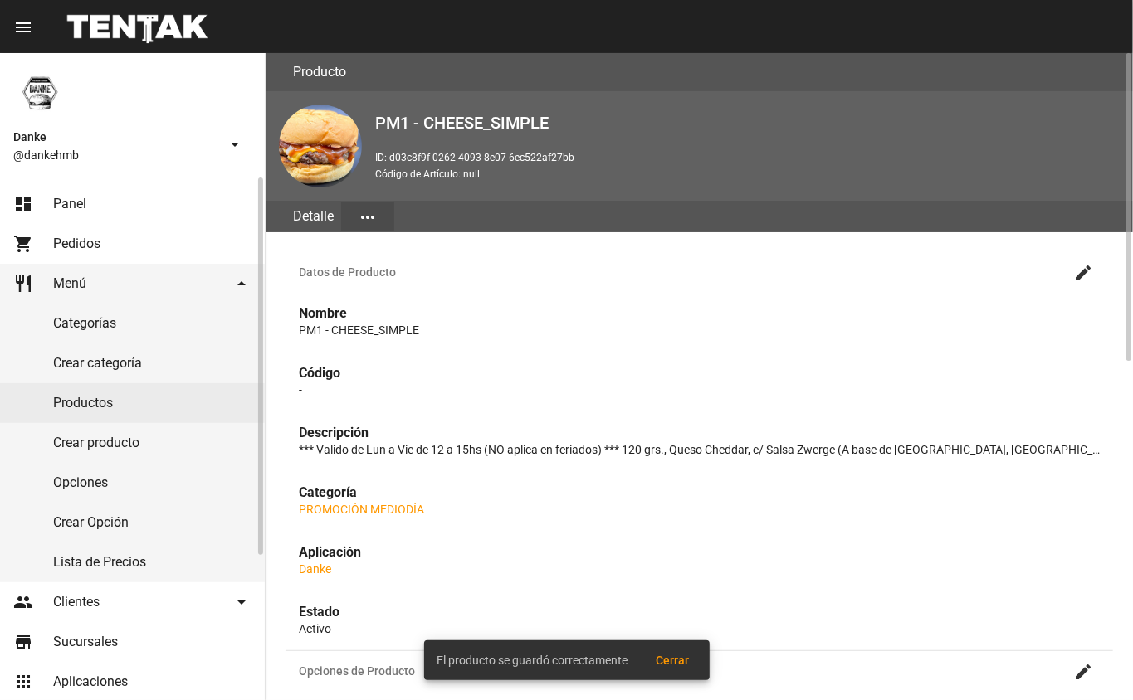
click at [64, 400] on link "Productos" at bounding box center [132, 403] width 265 height 40
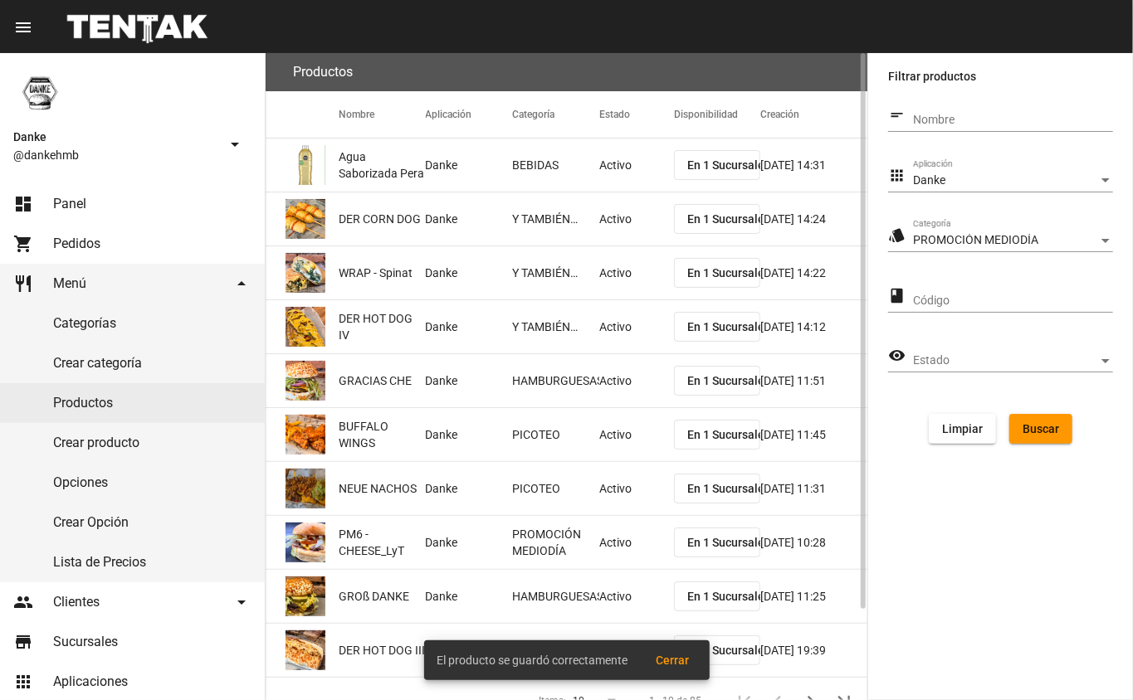
click at [1045, 423] on span "Buscar" at bounding box center [1040, 428] width 37 height 13
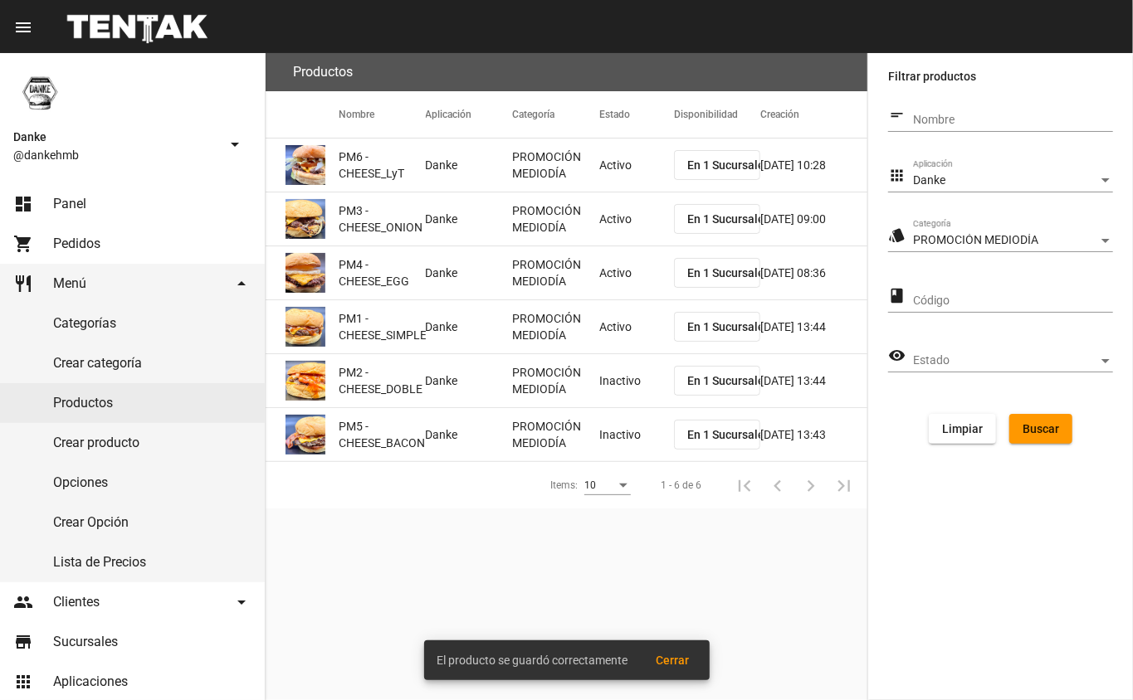
click at [609, 385] on mat-cell "Inactivo" at bounding box center [636, 380] width 75 height 53
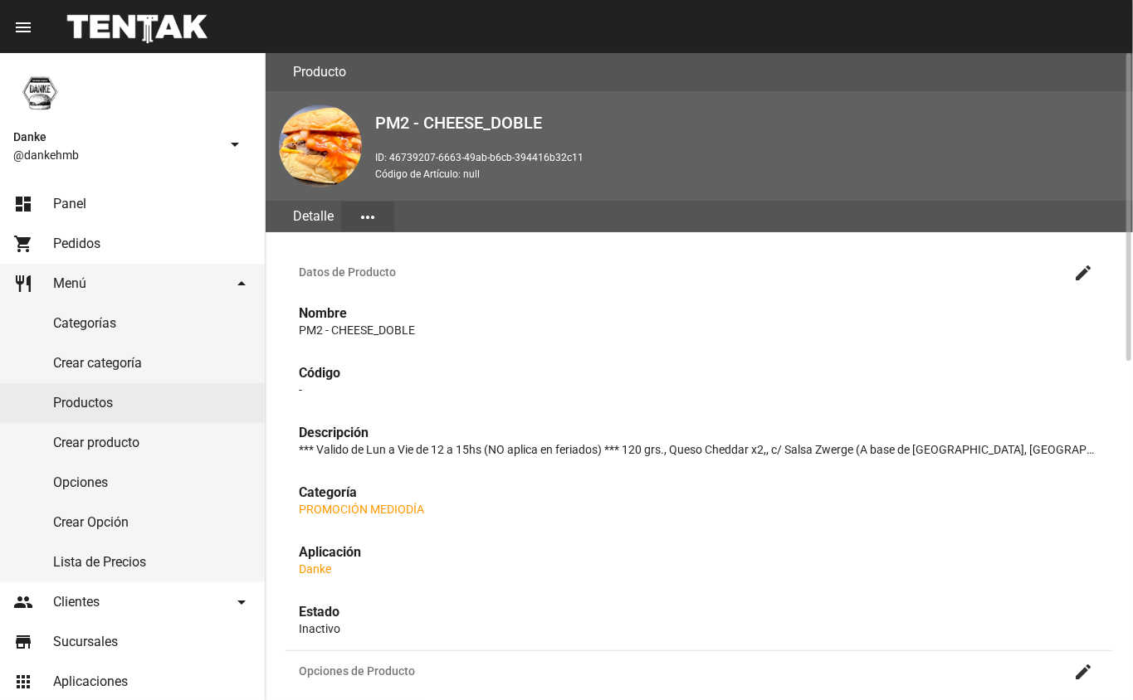
click at [1082, 270] on mat-icon "create" at bounding box center [1083, 273] width 20 height 20
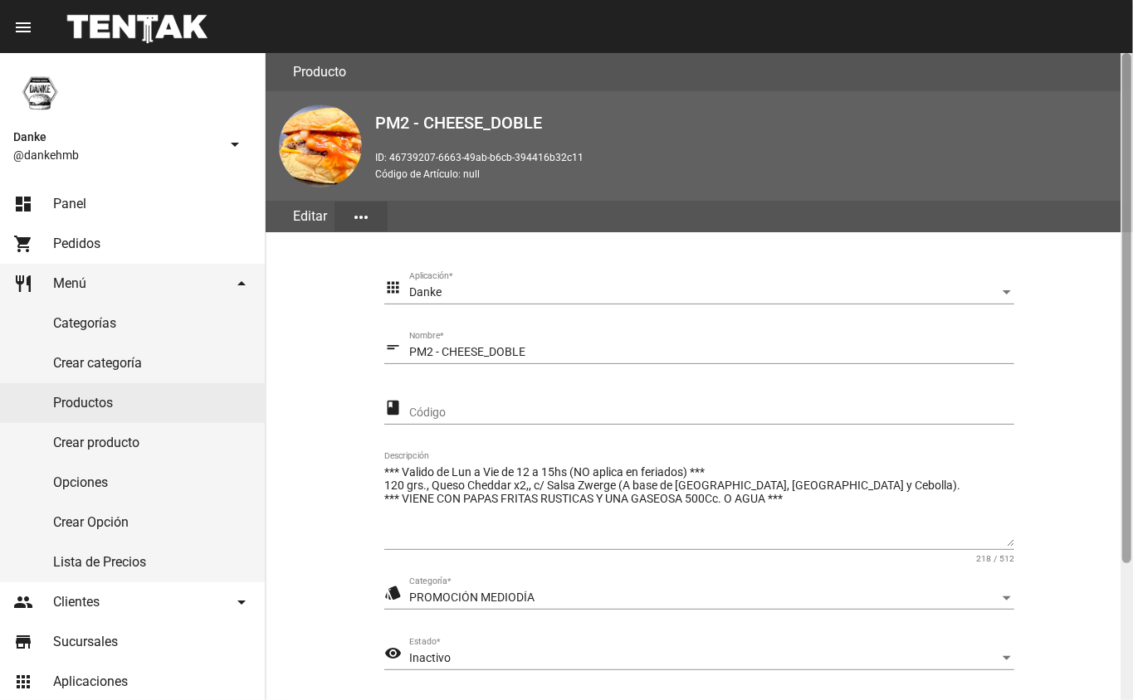
click at [1122, 617] on div at bounding box center [1126, 376] width 12 height 647
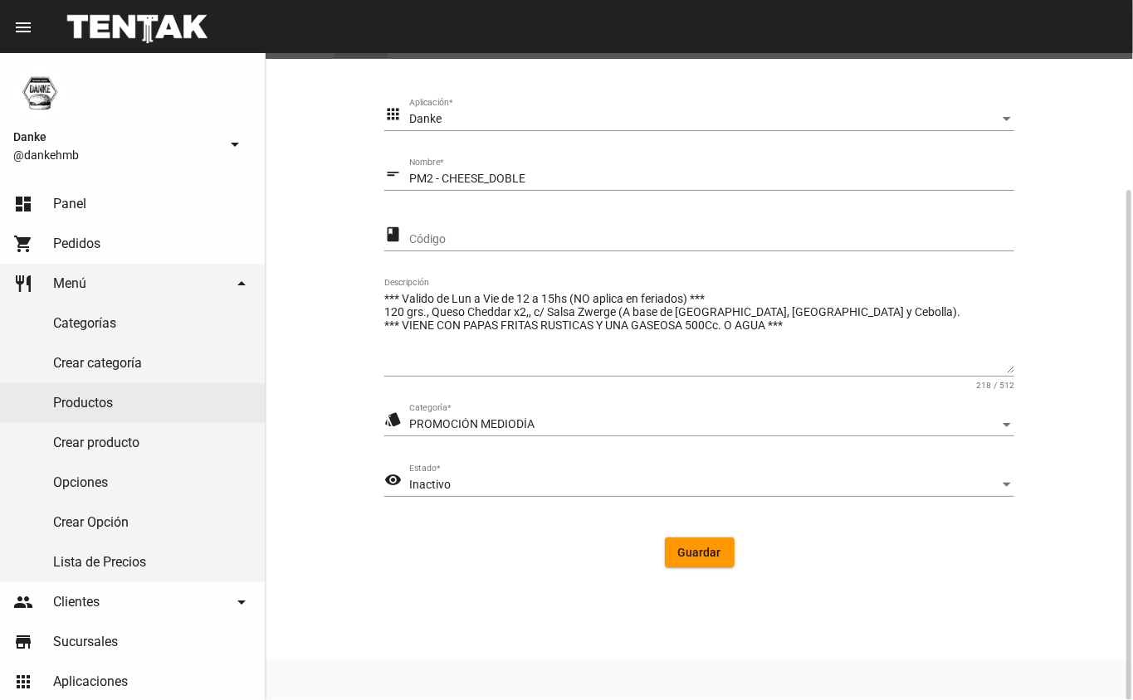
click at [415, 485] on span "Inactivo" at bounding box center [429, 484] width 41 height 13
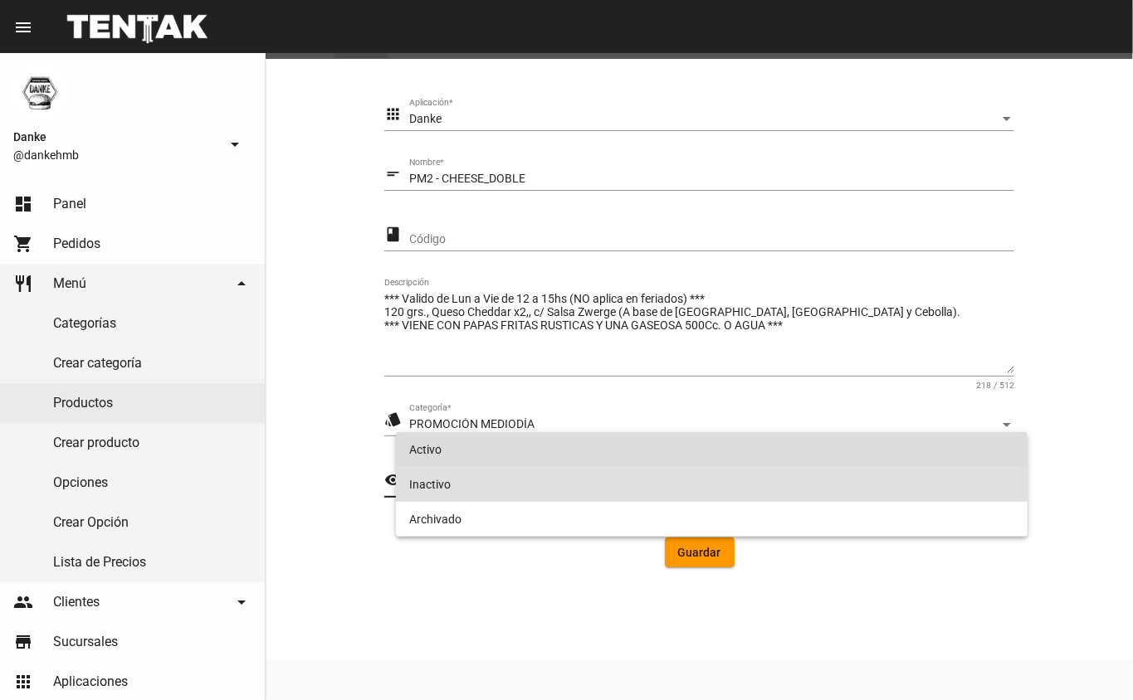
click at [426, 436] on span "Activo" at bounding box center [712, 449] width 606 height 35
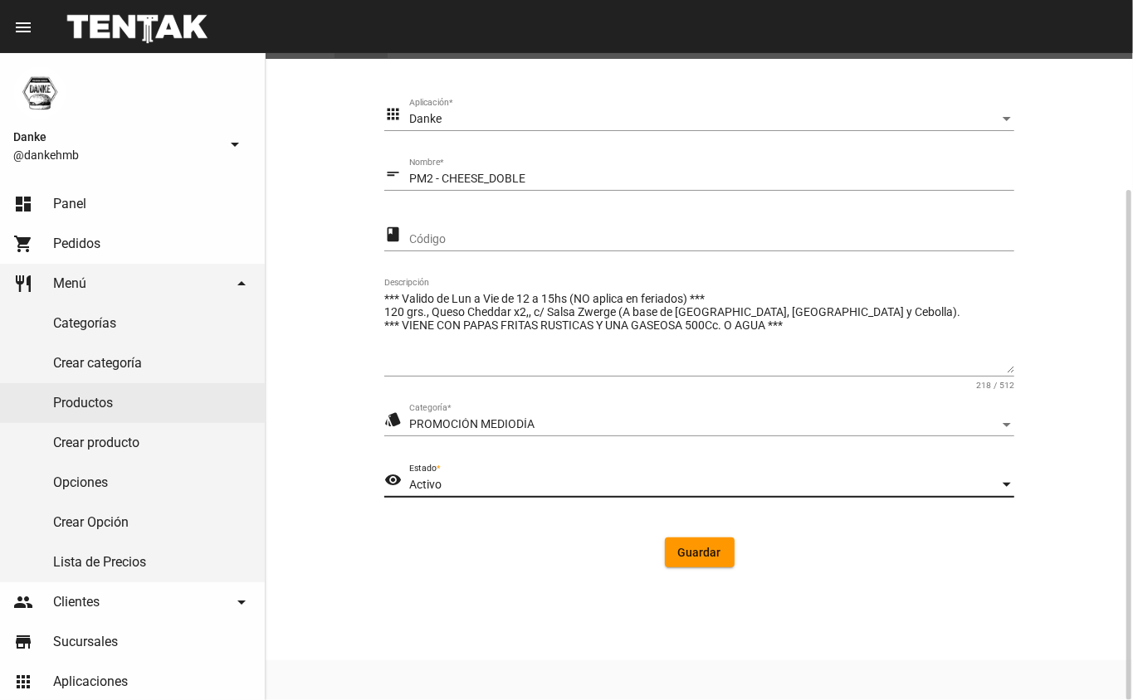
click at [694, 555] on span "Guardar" at bounding box center [699, 552] width 43 height 13
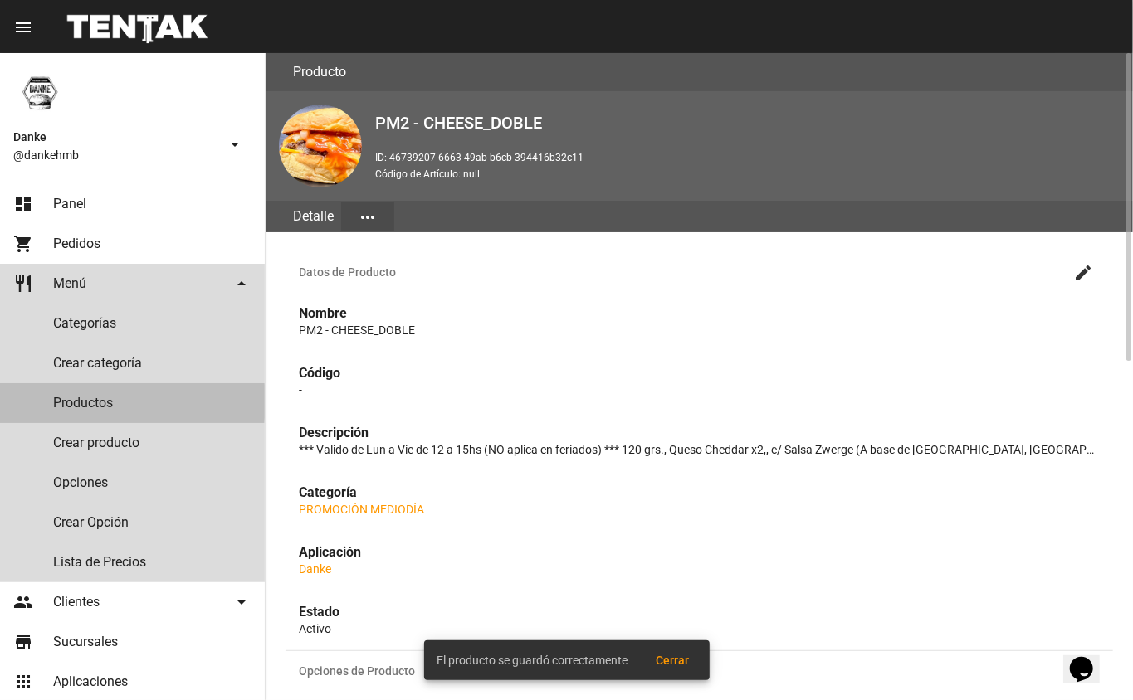
click at [95, 402] on link "Productos" at bounding box center [132, 403] width 265 height 40
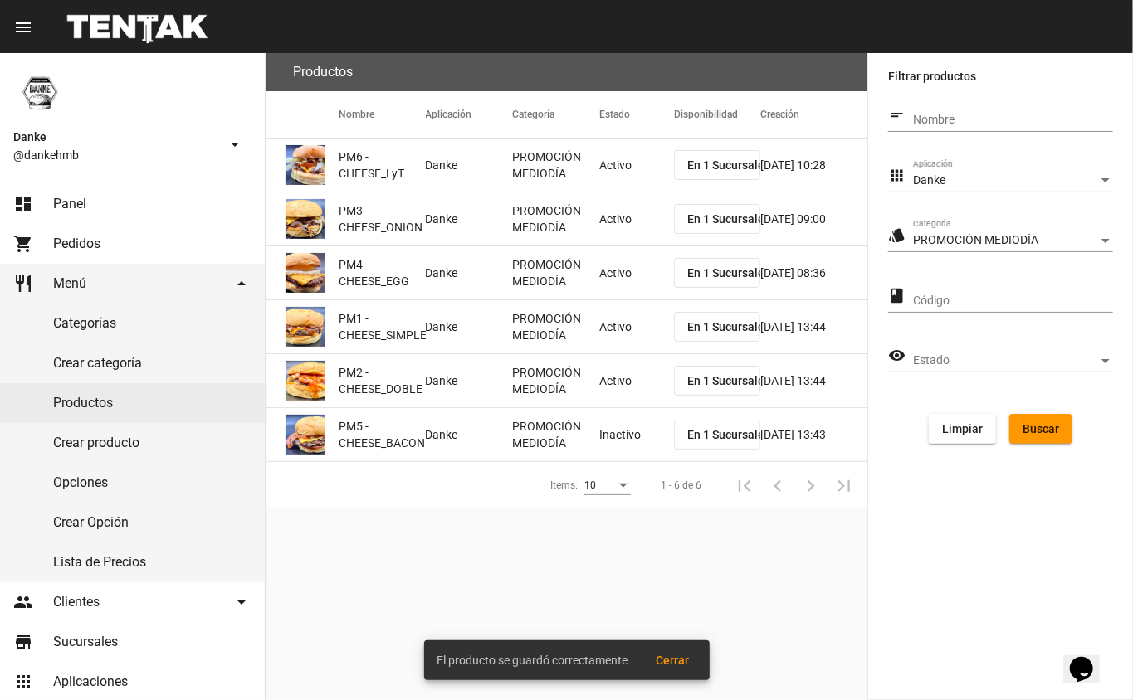
click at [644, 430] on mat-cell "Inactivo" at bounding box center [636, 434] width 75 height 53
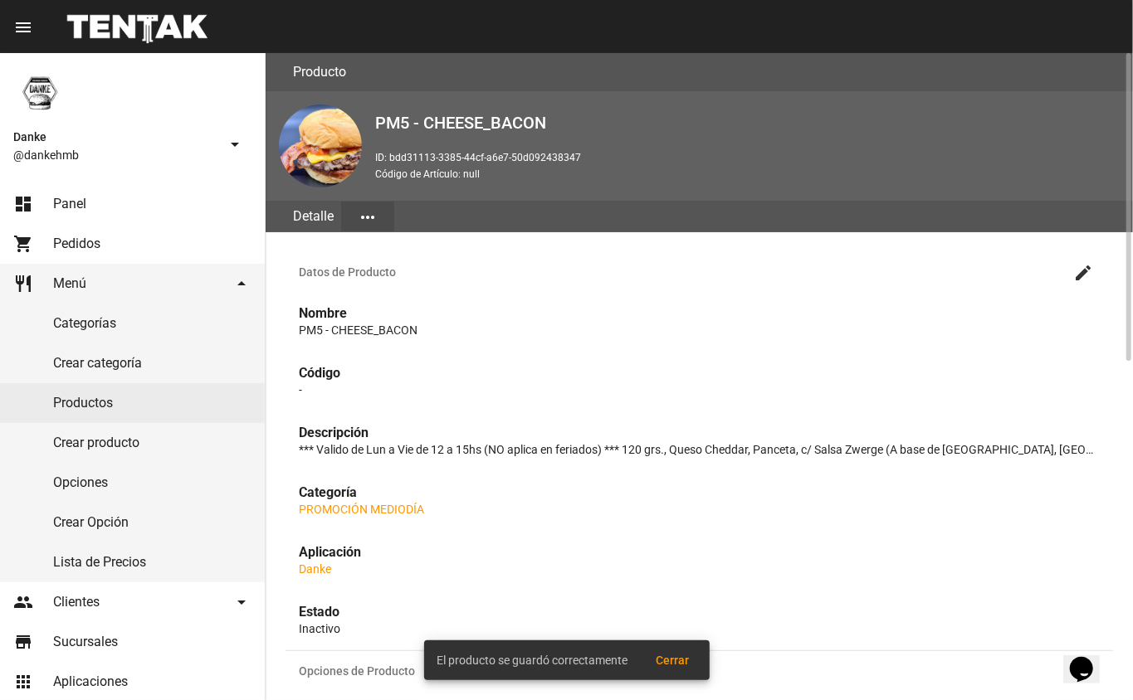
click at [1086, 270] on mat-icon "create" at bounding box center [1083, 273] width 20 height 20
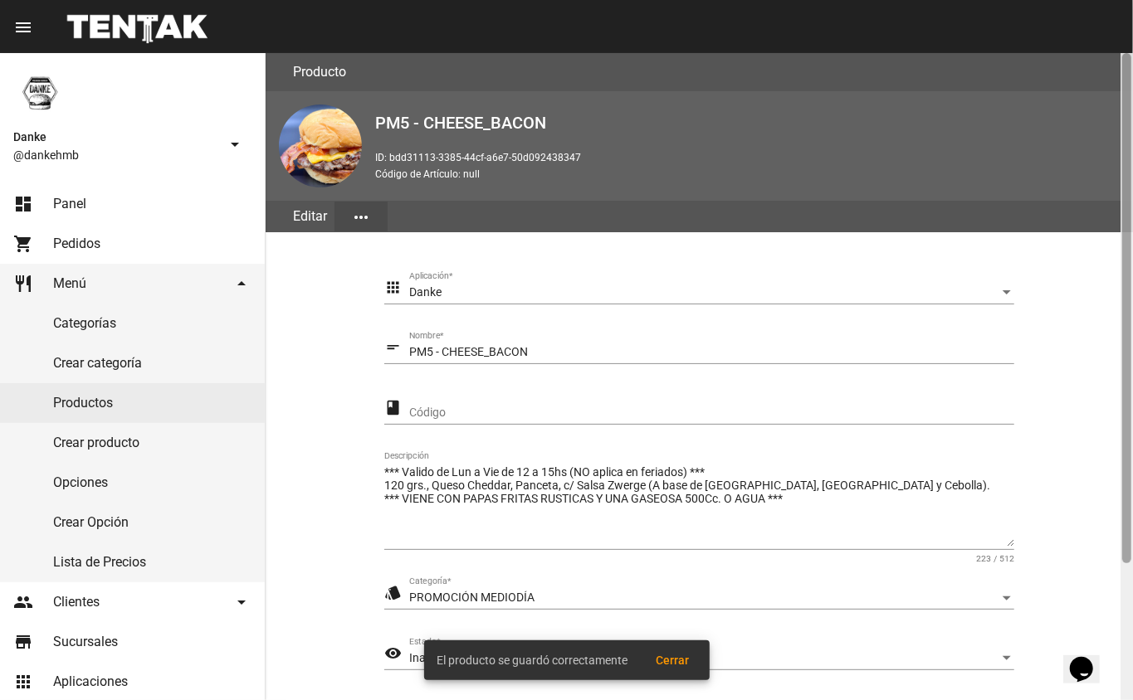
click at [1126, 599] on div at bounding box center [1126, 376] width 12 height 647
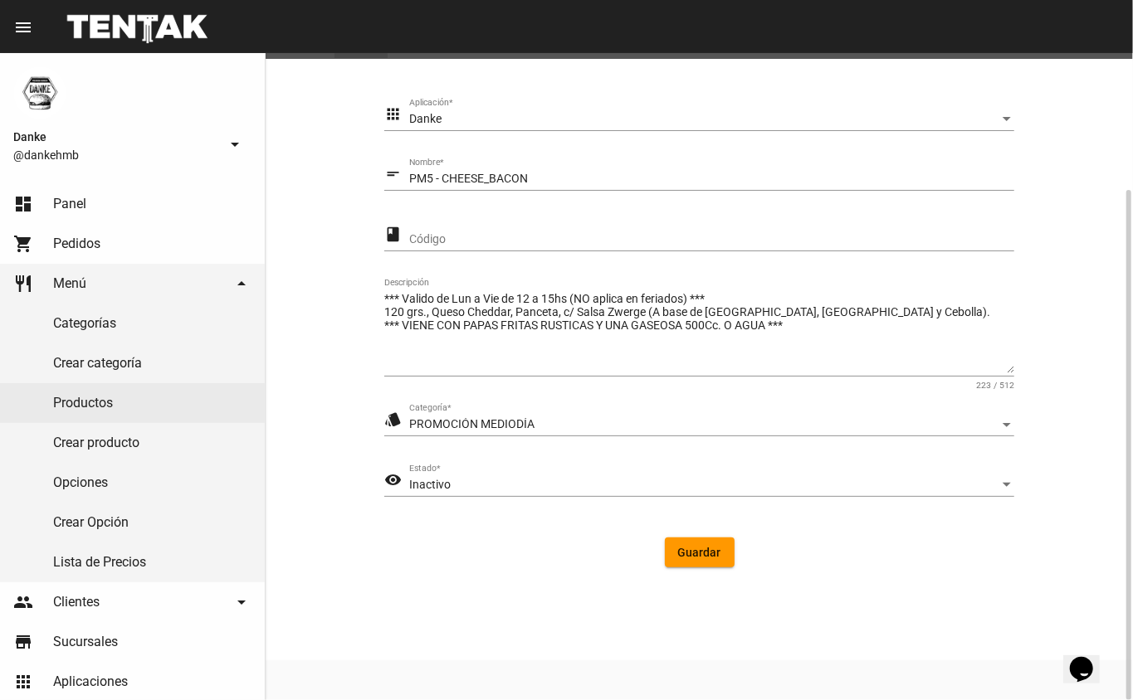
click at [455, 486] on div "Inactivo" at bounding box center [704, 485] width 590 height 13
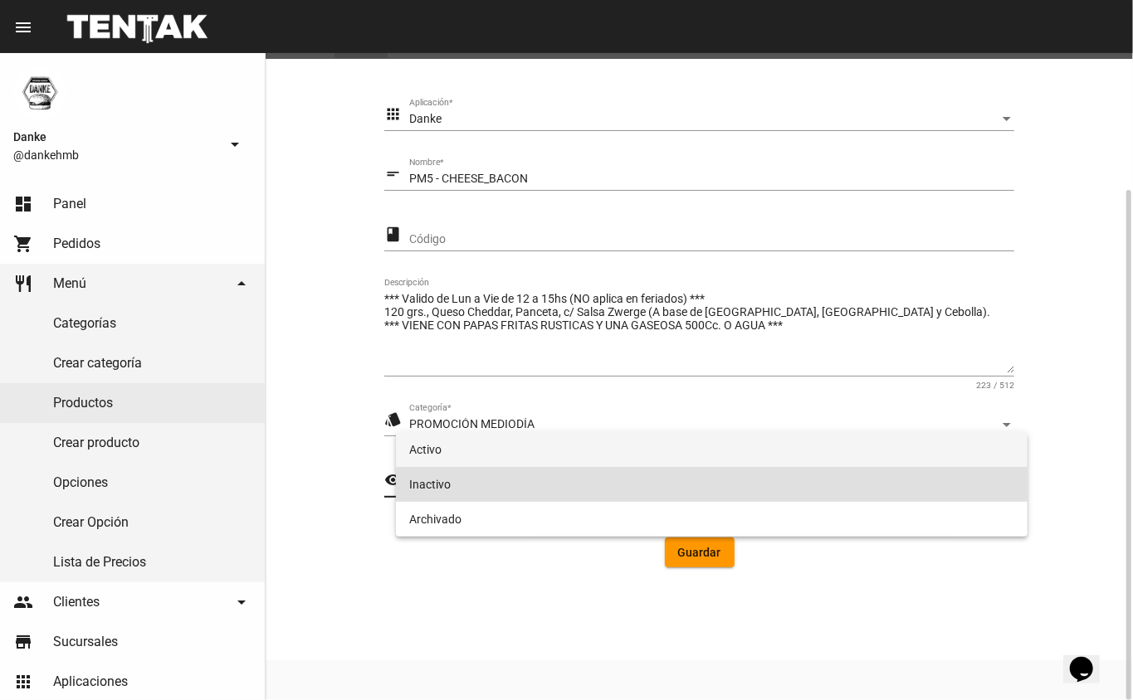
click at [423, 436] on span "Activo" at bounding box center [712, 449] width 606 height 35
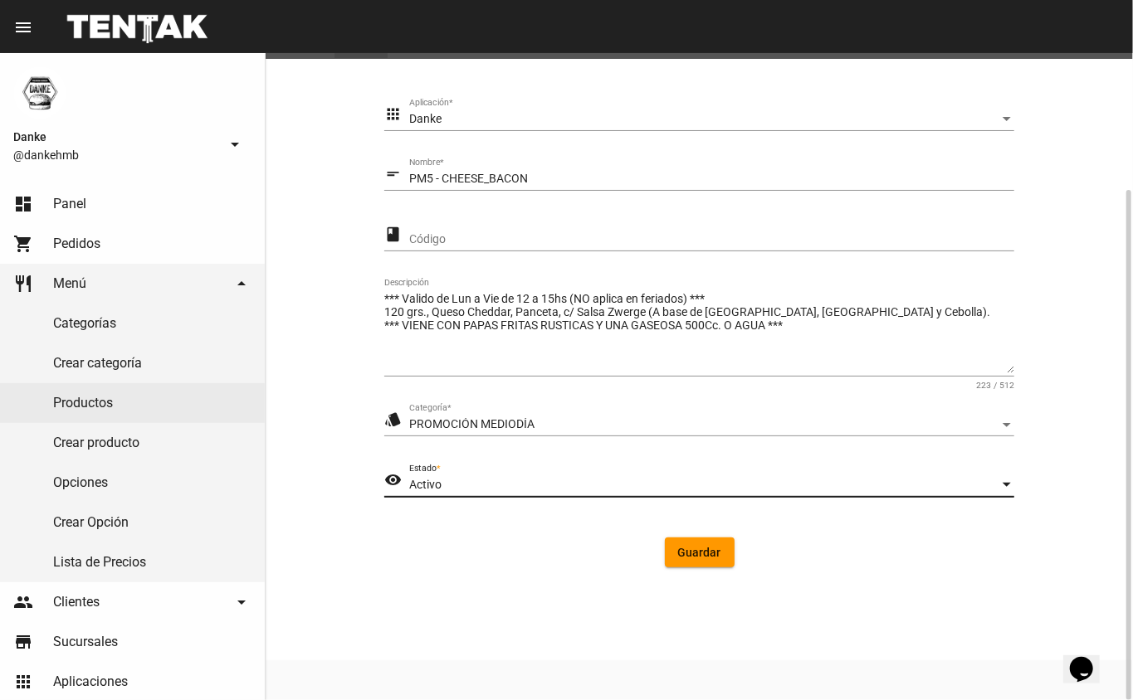
click at [684, 553] on span "Guardar" at bounding box center [699, 552] width 43 height 13
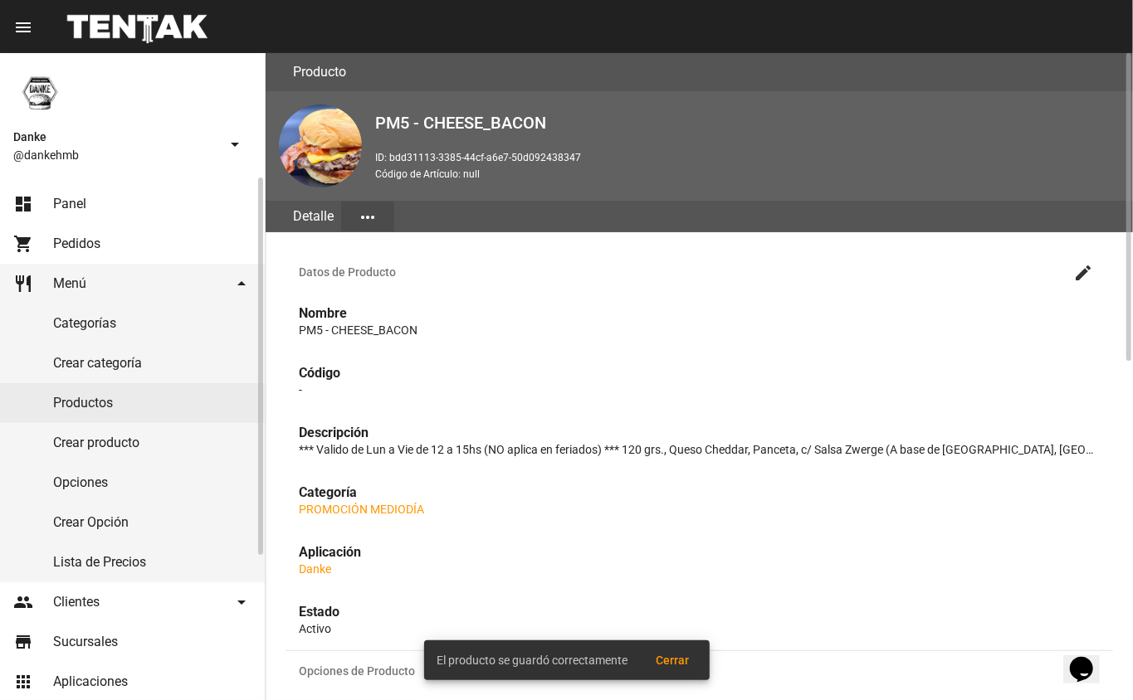
click at [71, 201] on span "Panel" at bounding box center [69, 204] width 33 height 17
